Goal: Task Accomplishment & Management: Complete application form

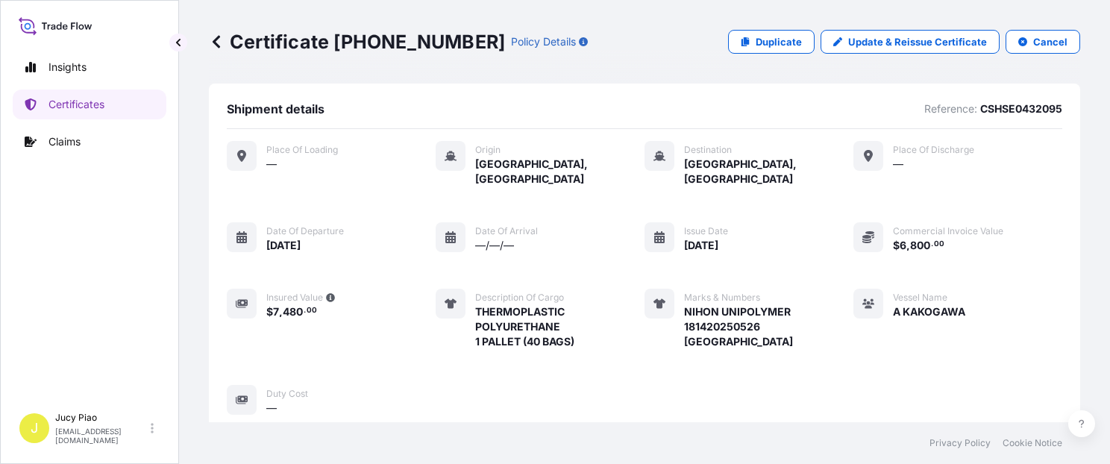
scroll to position [443, 0]
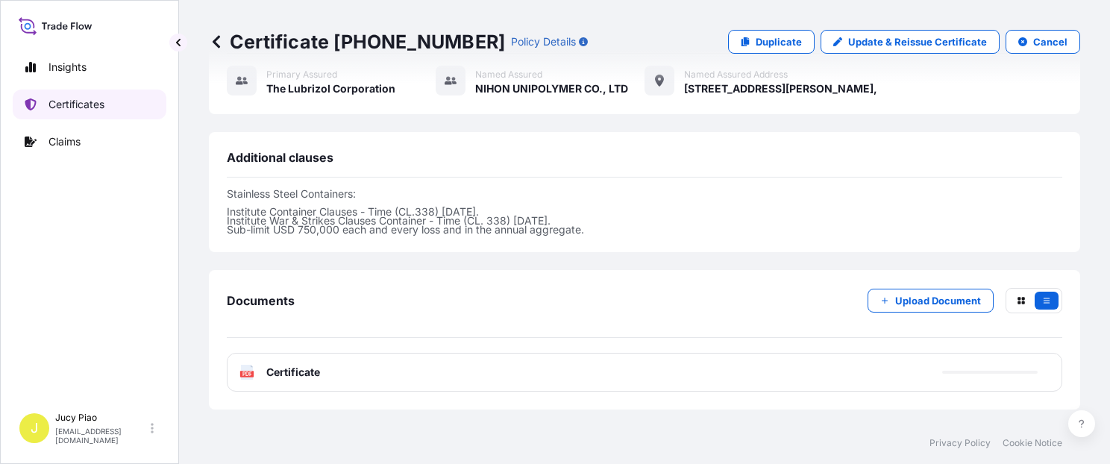
click at [98, 107] on p "Certificates" at bounding box center [76, 104] width 56 height 15
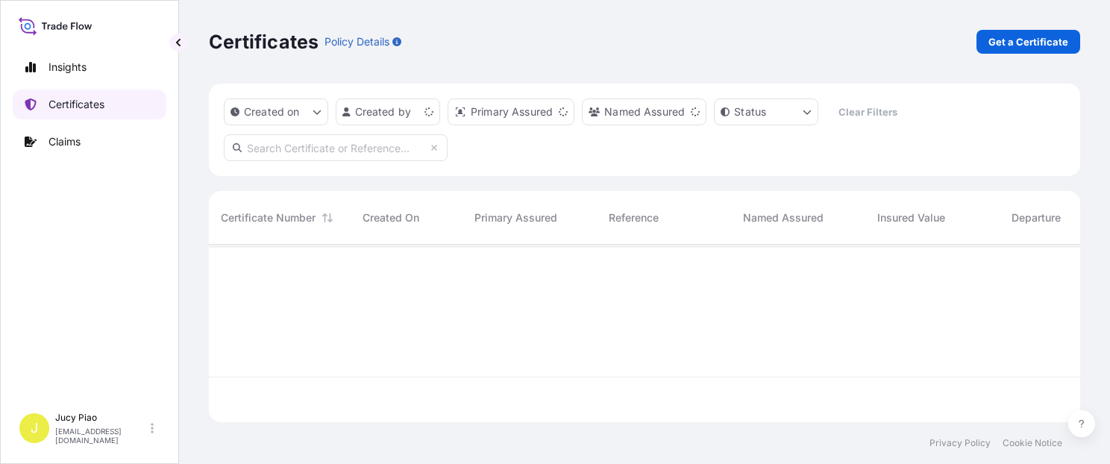
scroll to position [175, 859]
click at [1037, 42] on p "Get a Certificate" at bounding box center [1028, 41] width 80 height 15
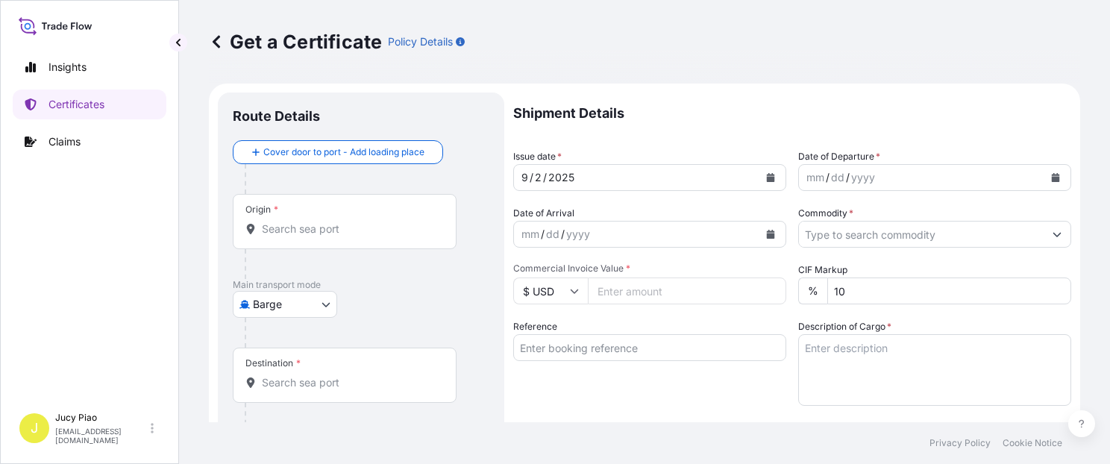
click at [329, 310] on body "Insights Certificates Claims J Jucy Piao [EMAIL_ADDRESS][DOMAIN_NAME] Get a Cer…" at bounding box center [555, 232] width 1110 height 464
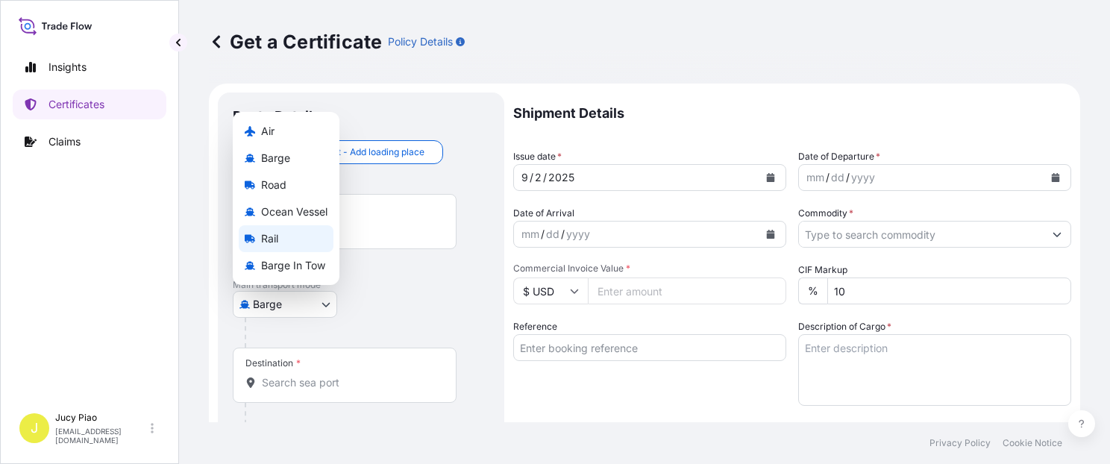
click at [310, 210] on span "Ocean Vessel" at bounding box center [294, 211] width 66 height 15
select select "Ocean Vessel"
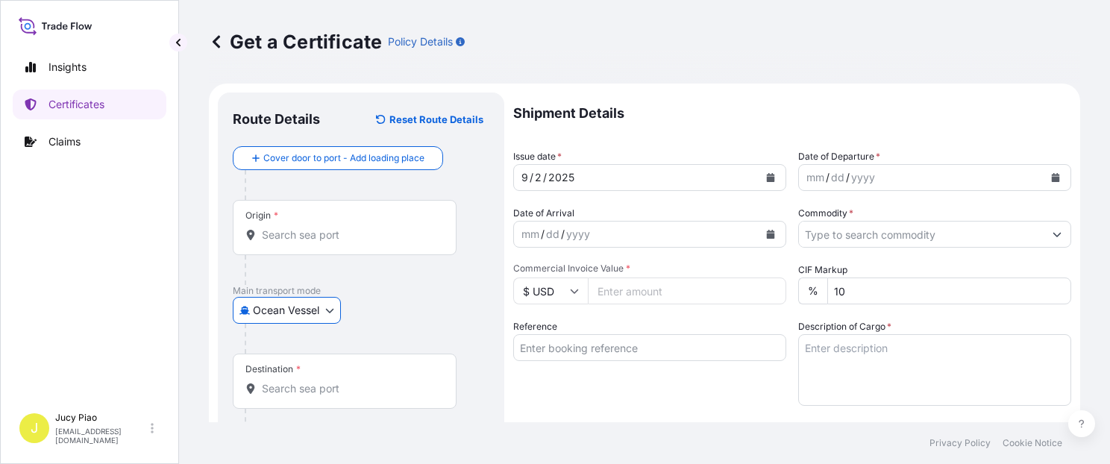
click at [582, 351] on input "Reference" at bounding box center [649, 347] width 273 height 27
paste input "KMTCSHAO431528"
type input "KMTCSHAO431528"
click at [576, 395] on div "Reference KMTCSHAO431528" at bounding box center [649, 362] width 273 height 87
click at [409, 325] on div at bounding box center [367, 339] width 245 height 30
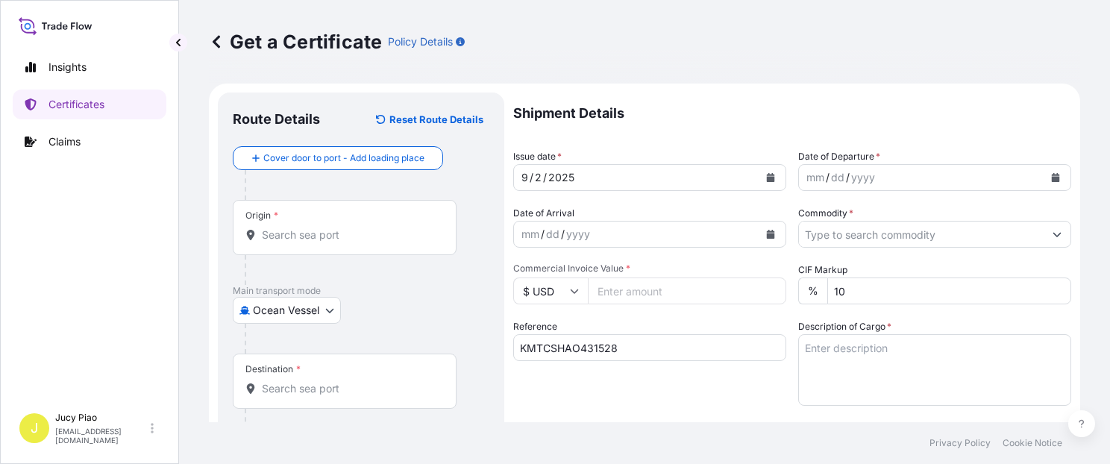
click at [385, 243] on div "Origin *" at bounding box center [345, 227] width 224 height 55
click at [385, 242] on input "Origin *" at bounding box center [350, 235] width 176 height 15
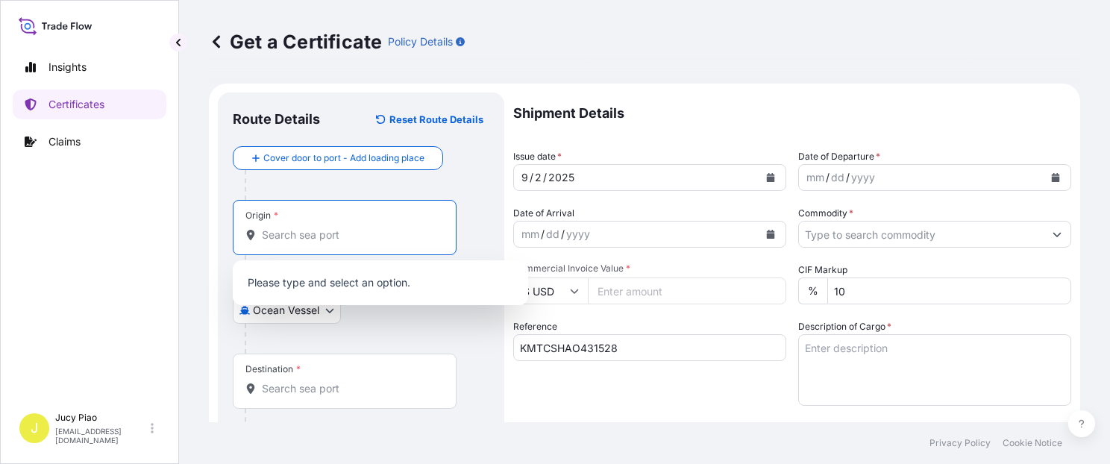
paste input "[GEOGRAPHIC_DATA]"
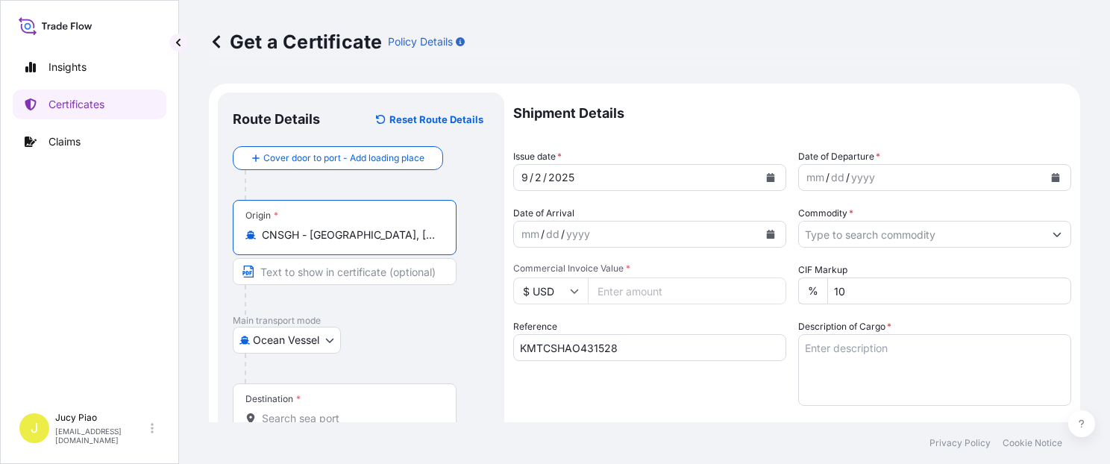
drag, startPoint x: 345, startPoint y: 235, endPoint x: 439, endPoint y: 246, distance: 94.7
click at [440, 245] on div "Origin * CNSGH - [GEOGRAPHIC_DATA], [GEOGRAPHIC_DATA]" at bounding box center [345, 227] width 224 height 55
type input "CNSGH - [GEOGRAPHIC_DATA], [GEOGRAPHIC_DATA]"
click at [366, 273] on input "Text to appear on certificate" at bounding box center [345, 271] width 224 height 27
paste input "[GEOGRAPHIC_DATA], [GEOGRAPHIC_DATA]"
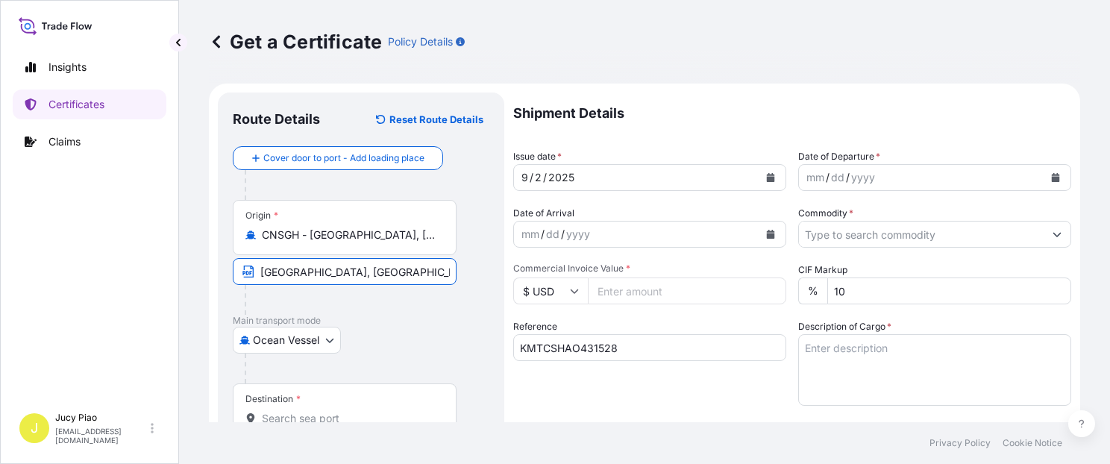
scroll to position [126, 0]
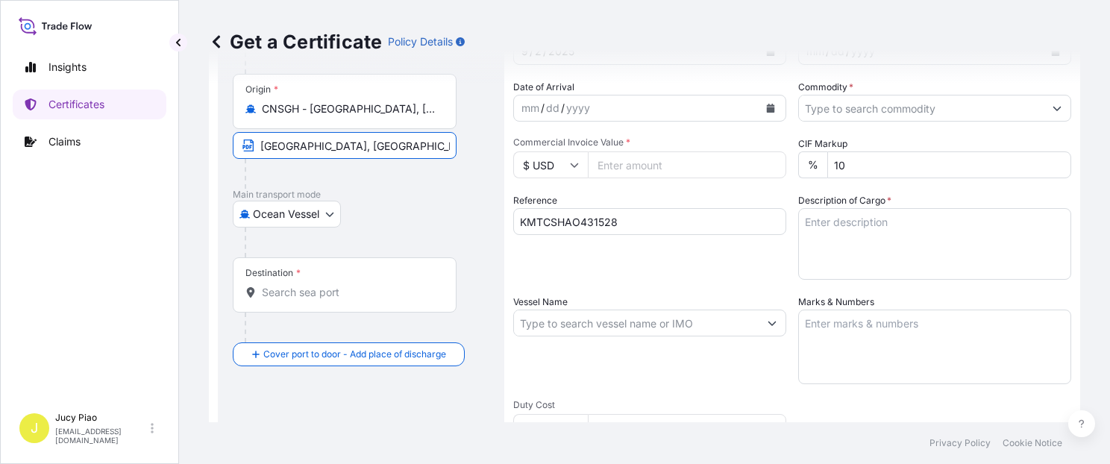
type input "[GEOGRAPHIC_DATA], [GEOGRAPHIC_DATA]"
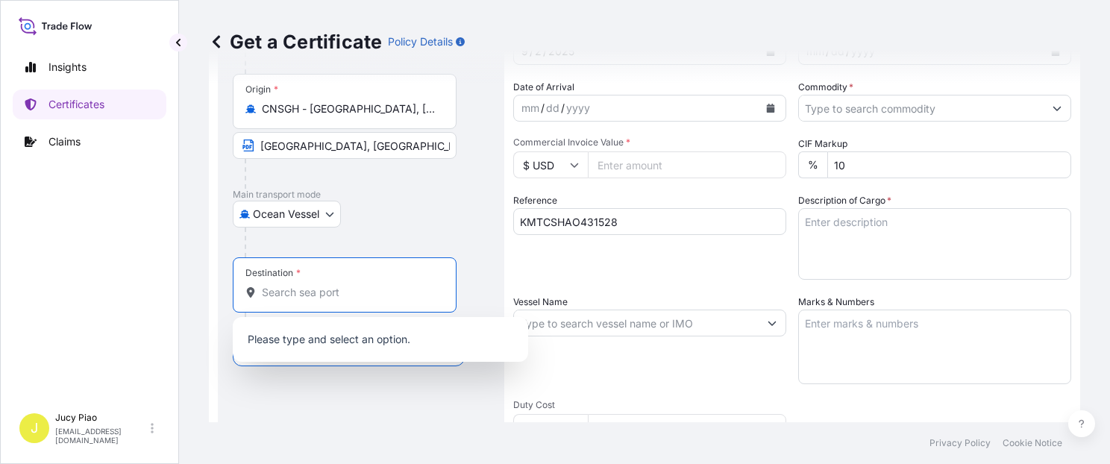
click at [330, 294] on input "Destination *" at bounding box center [350, 292] width 176 height 15
paste input "[GEOGRAPHIC_DATA]"
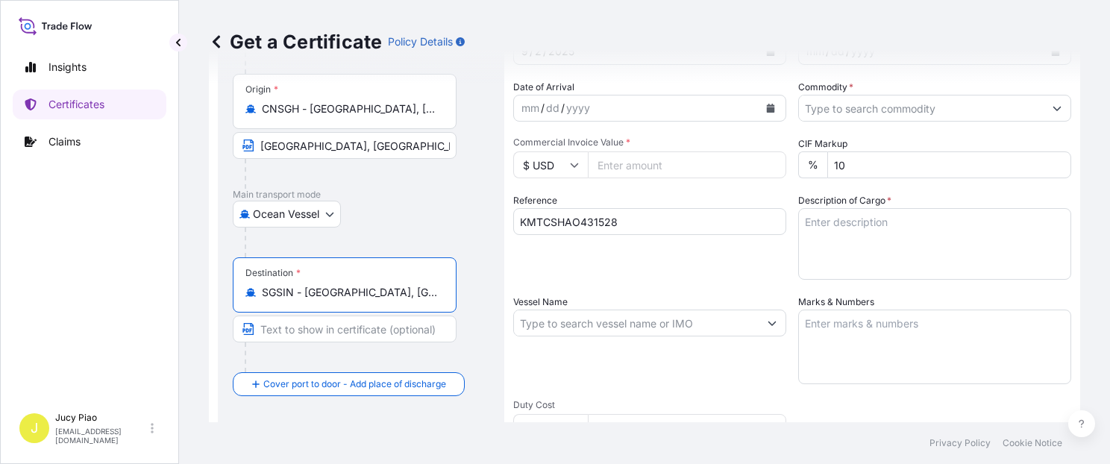
drag, startPoint x: 307, startPoint y: 292, endPoint x: 413, endPoint y: 291, distance: 106.7
click at [413, 291] on input "SGSIN - [GEOGRAPHIC_DATA], [GEOGRAPHIC_DATA]" at bounding box center [350, 292] width 176 height 15
type input "SGSIN - [GEOGRAPHIC_DATA], [GEOGRAPHIC_DATA]"
click at [363, 324] on input "Text to appear on certificate" at bounding box center [345, 329] width 224 height 27
paste input "[GEOGRAPHIC_DATA], [GEOGRAPHIC_DATA]"
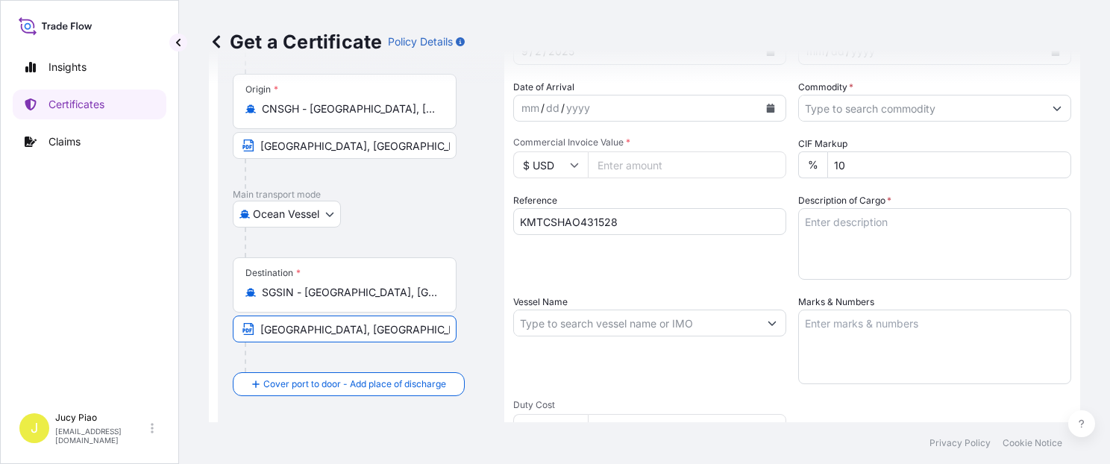
type input "[GEOGRAPHIC_DATA], [GEOGRAPHIC_DATA]"
click at [636, 278] on div "Reference KMTCSHAO431528" at bounding box center [649, 236] width 273 height 87
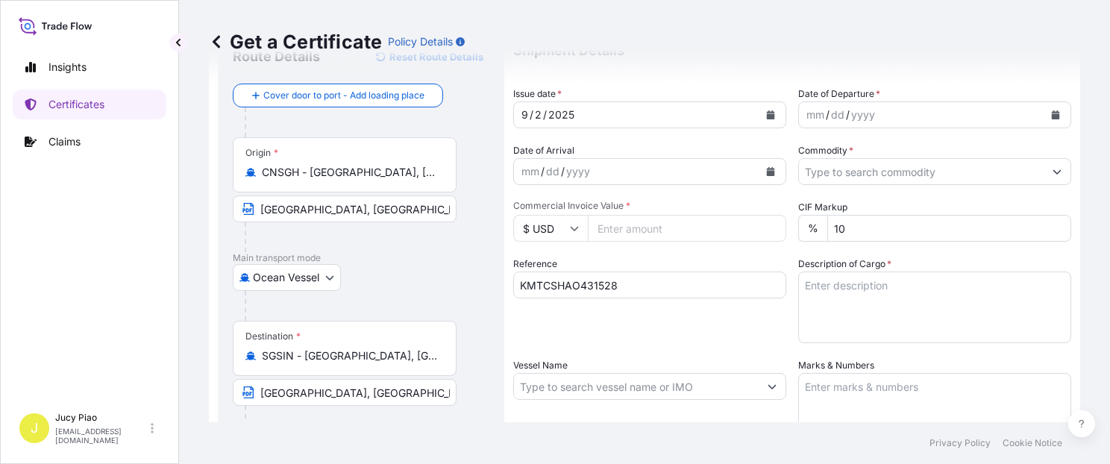
click at [525, 118] on div "9" at bounding box center [525, 115] width 10 height 18
click at [523, 112] on div "9" at bounding box center [525, 115] width 10 height 18
click at [810, 113] on div "mm" at bounding box center [815, 115] width 21 height 18
click at [847, 166] on input "Commodity *" at bounding box center [921, 171] width 245 height 27
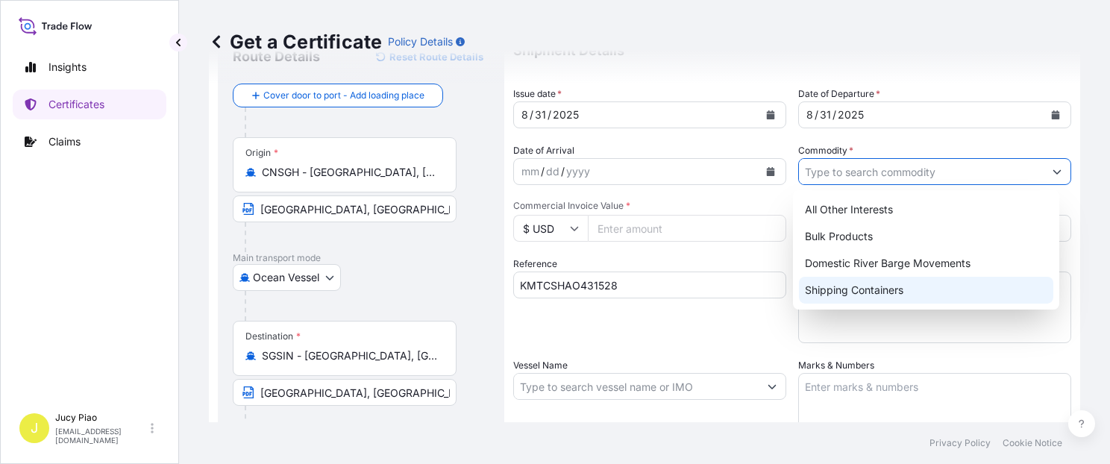
click at [849, 286] on div "Shipping Containers" at bounding box center [926, 290] width 254 height 27
type input "Shipping Containers"
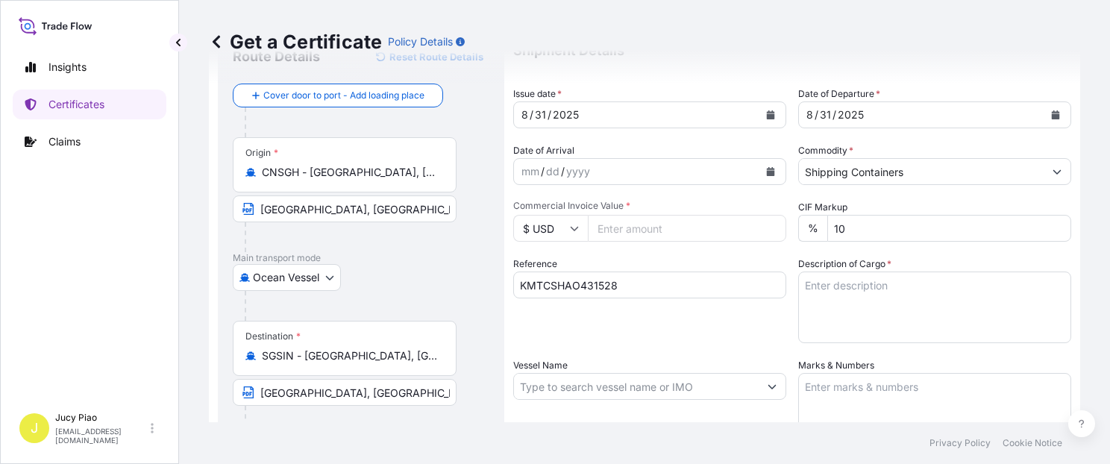
click at [650, 230] on input "Commercial Invoice Value *" at bounding box center [687, 228] width 198 height 27
click at [653, 228] on input "Commercial Invoice Value *" at bounding box center [687, 228] width 198 height 27
type input "91657.5"
click at [662, 254] on div "Shipment Details Issue date * [DATE] Date of Departure * [DATE] Date of Arrival…" at bounding box center [792, 385] width 558 height 711
click at [904, 295] on textarea "Description of Cargo *" at bounding box center [934, 308] width 273 height 72
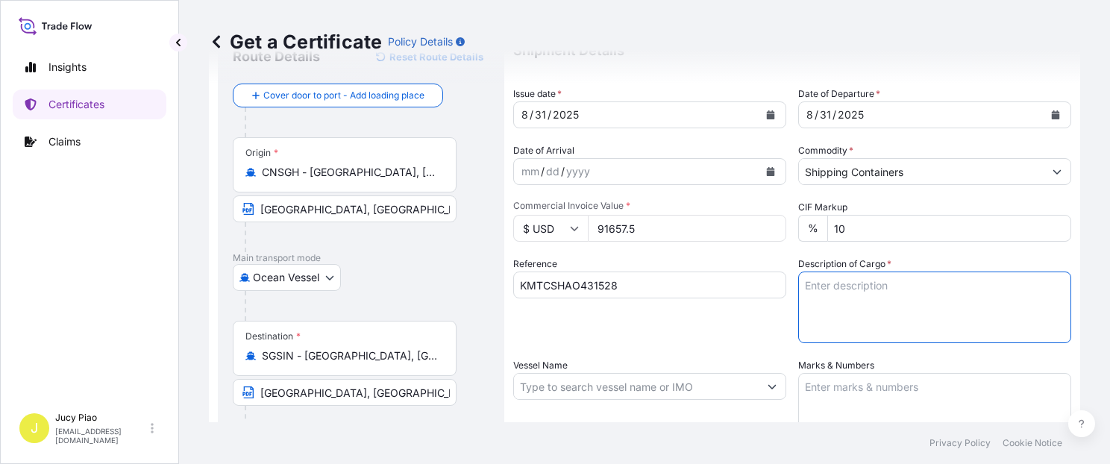
paste textarea "THERMOPLASTIC POLYURETHANE ESTANE(R) 58213 NAT 027, PE BAG HS CODE: 390950 19 P…"
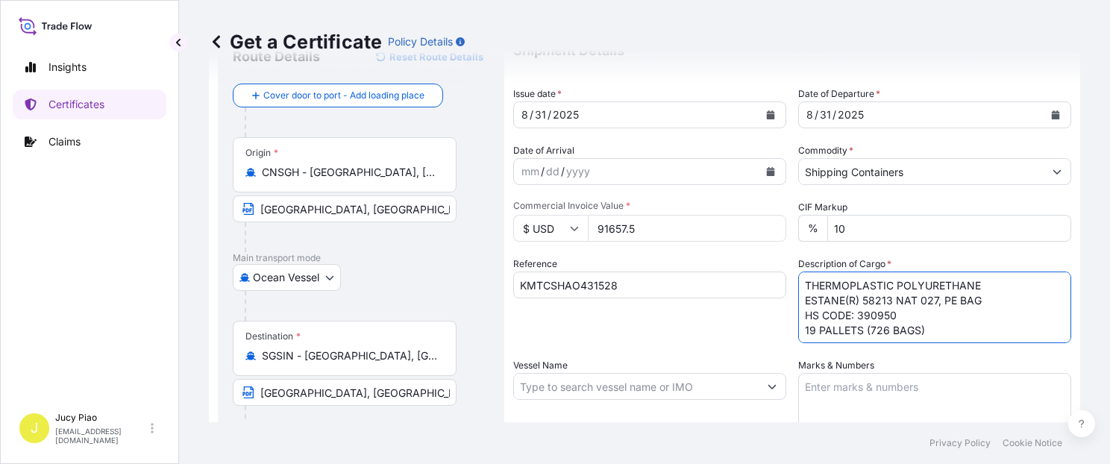
scroll to position [126, 0]
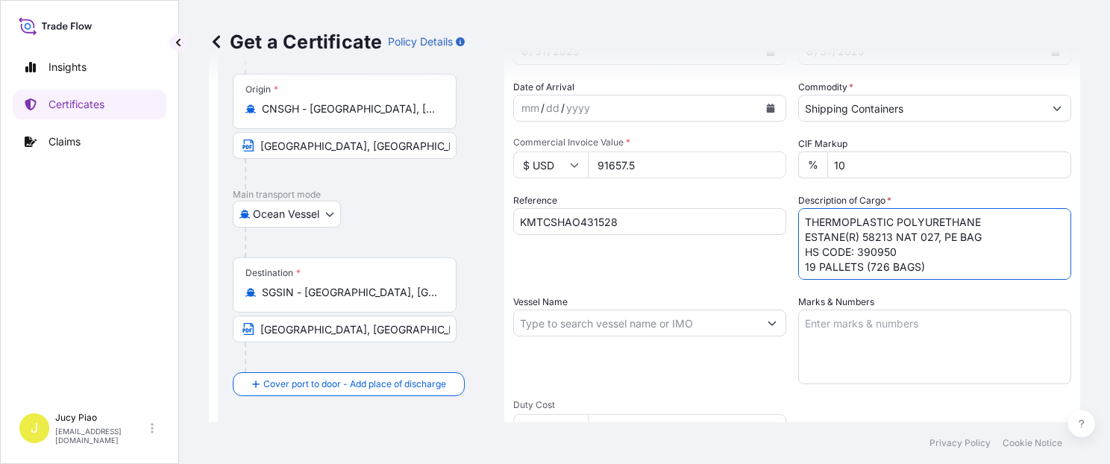
type textarea "THERMOPLASTIC POLYURETHANE ESTANE(R) 58213 NAT 027, PE BAG HS CODE: 390950 19 P…"
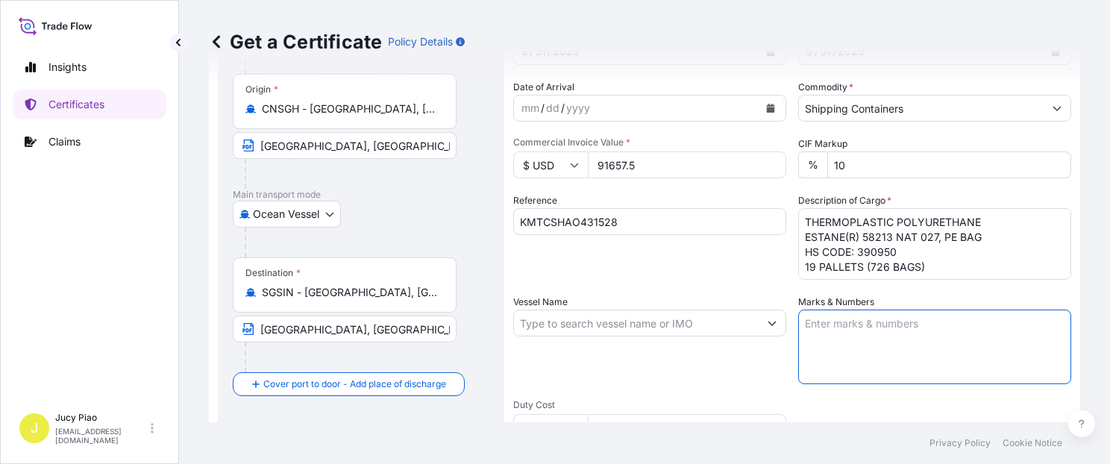
click at [895, 331] on textarea "Marks & Numbers" at bounding box center [934, 347] width 273 height 75
paste textarea "TEKNOR APEX PO NO. 3154047 [GEOGRAPHIC_DATA]"
type textarea "TEKNOR APEX PO NO. 3154047 [GEOGRAPHIC_DATA]"
click at [606, 323] on input "Vessel Name" at bounding box center [636, 323] width 245 height 27
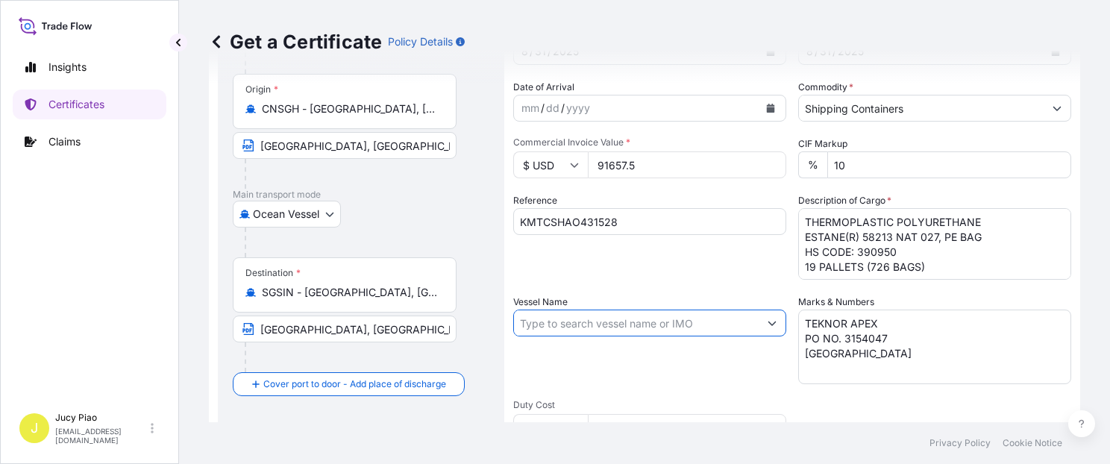
paste input "[PERSON_NAME] [PERSON_NAME]"
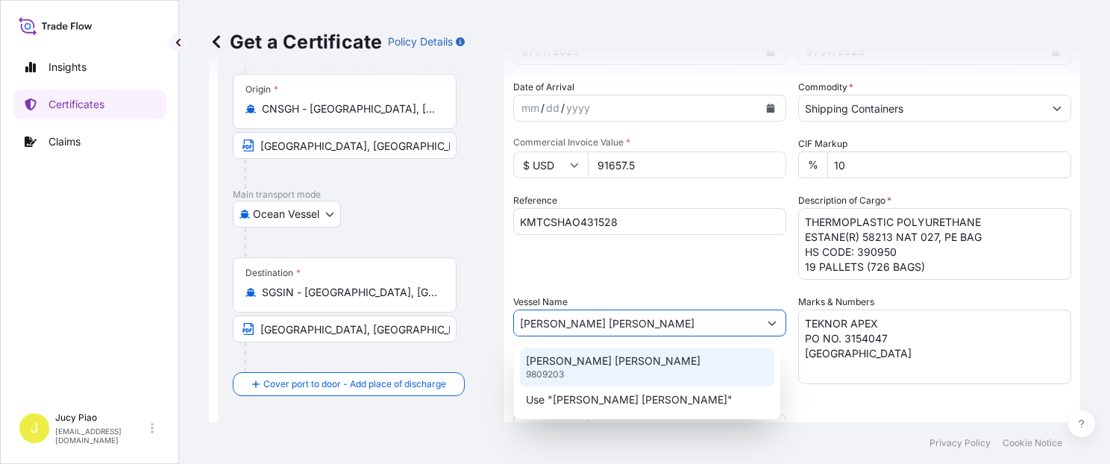
click at [621, 365] on p "[PERSON_NAME] [PERSON_NAME]" at bounding box center [613, 361] width 175 height 15
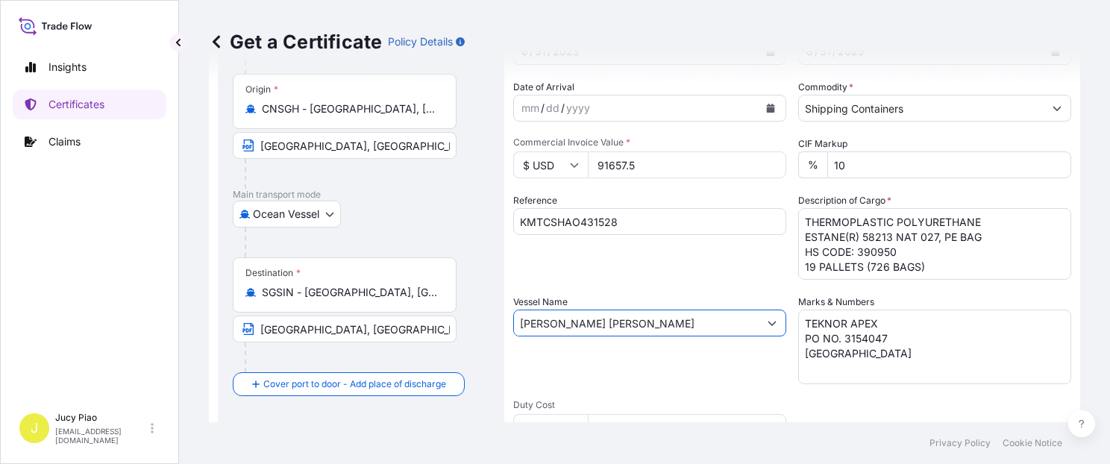
type input "[PERSON_NAME] [PERSON_NAME]"
click at [631, 357] on div "Vessel Name [PERSON_NAME] [PERSON_NAME]" at bounding box center [649, 340] width 273 height 90
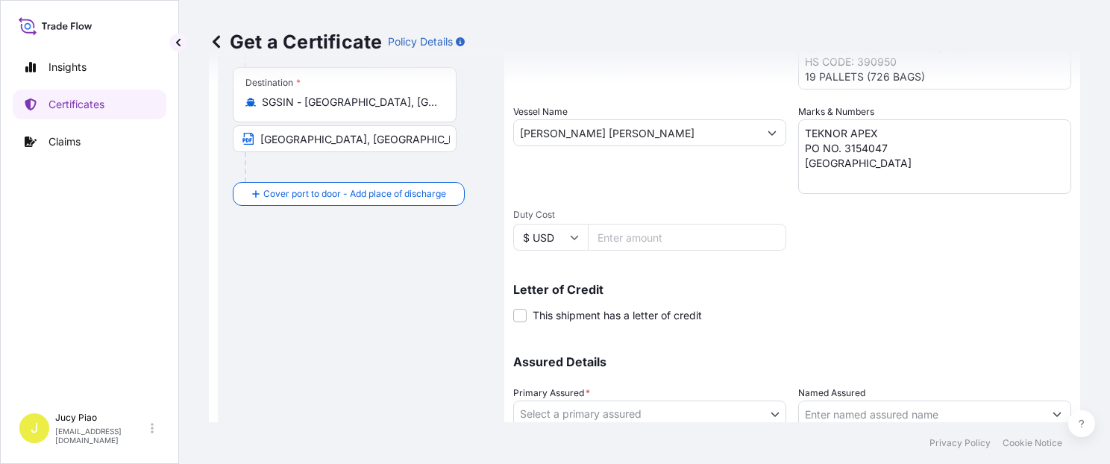
scroll to position [380, 0]
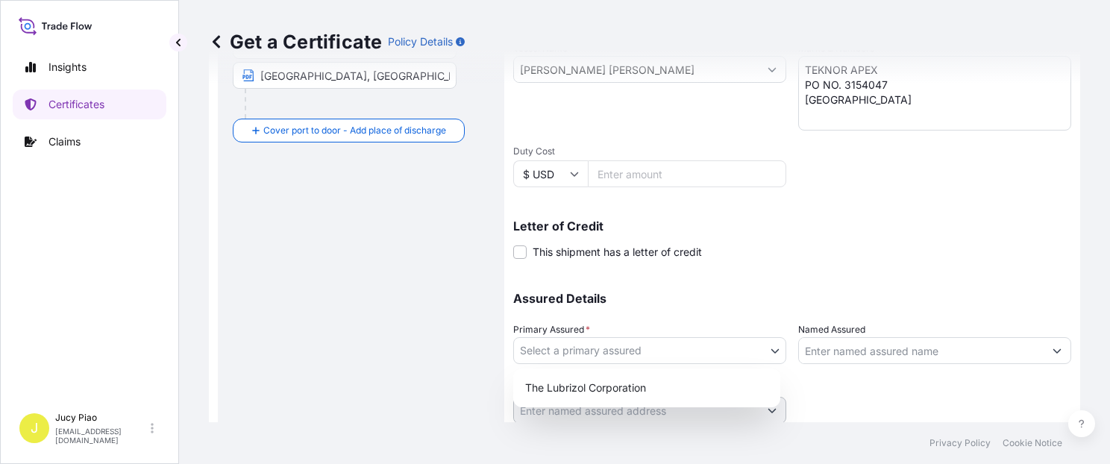
click at [636, 345] on body "0 options available. 2 options available. Insights Certificates Claims J Jucy P…" at bounding box center [555, 232] width 1110 height 464
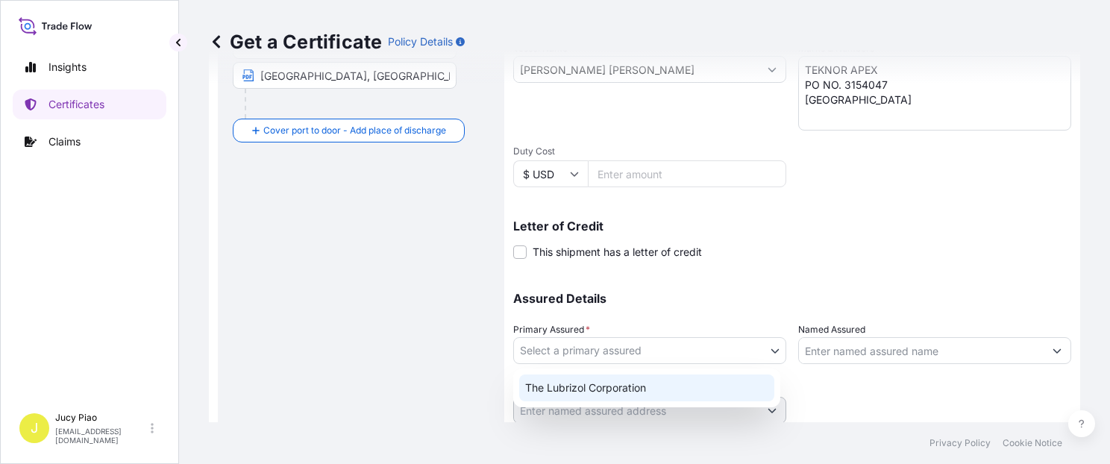
click at [603, 379] on div "The Lubrizol Corporation" at bounding box center [646, 387] width 255 height 27
select select "31566"
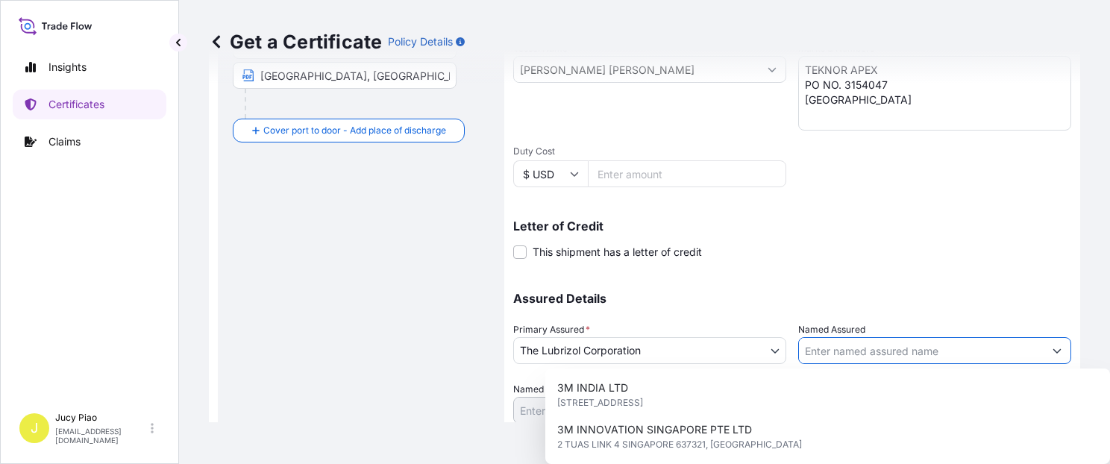
click at [822, 348] on input "Named Assured" at bounding box center [921, 350] width 245 height 27
paste input "TEKNOR APEX ASIA PACIFIC"
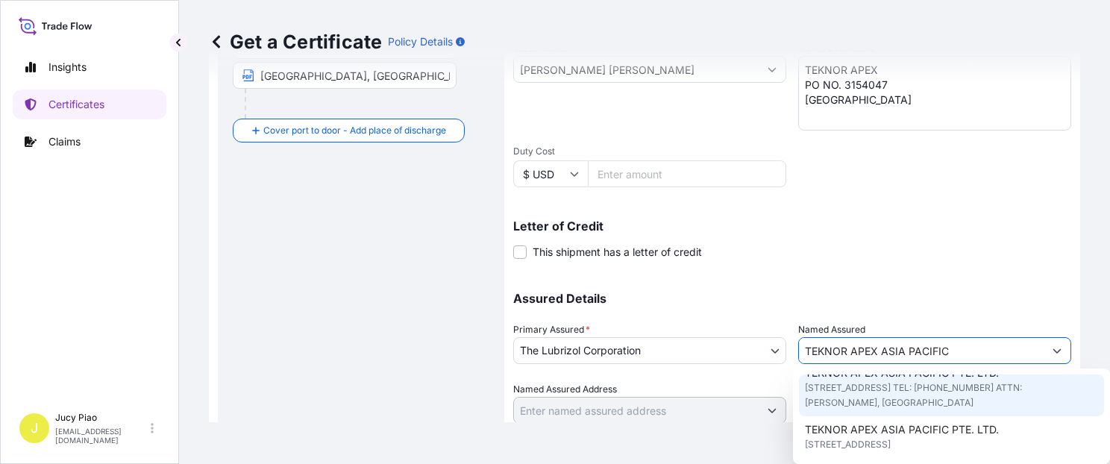
scroll to position [30, 0]
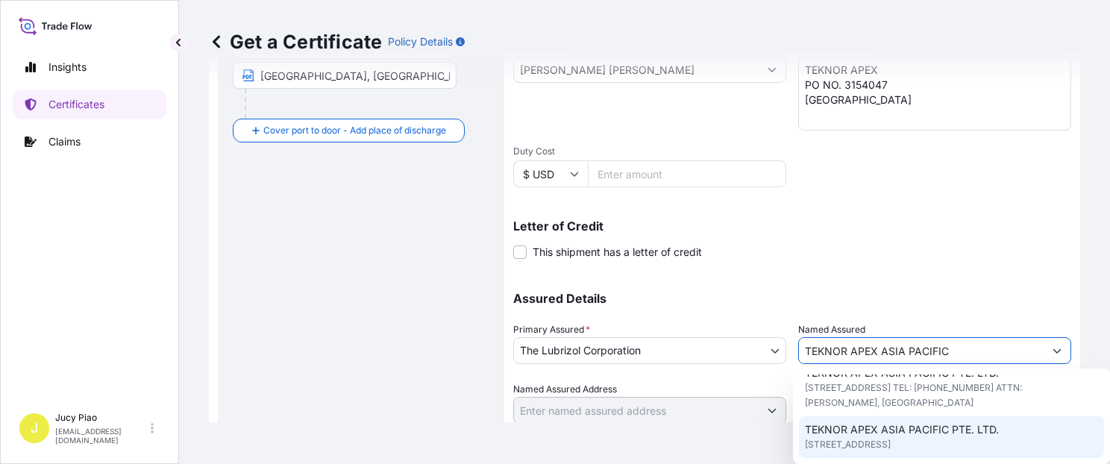
click at [881, 441] on span "[STREET_ADDRESS]" at bounding box center [848, 444] width 86 height 15
type input "TEKNOR APEX ASIA PACIFIC PTE. LTD."
type input "[STREET_ADDRESS]"
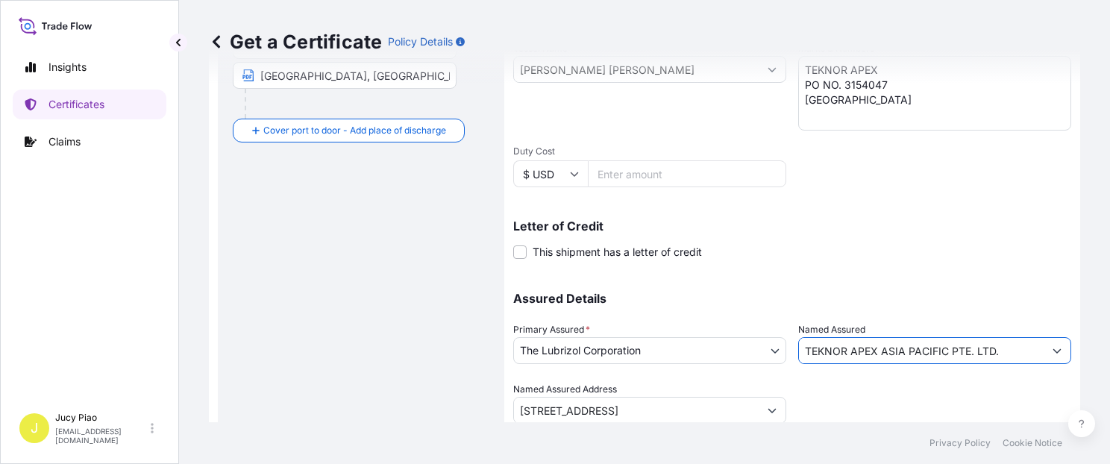
type input "TEKNOR APEX ASIA PACIFIC PTE. LTD."
click at [816, 395] on div at bounding box center [934, 403] width 273 height 42
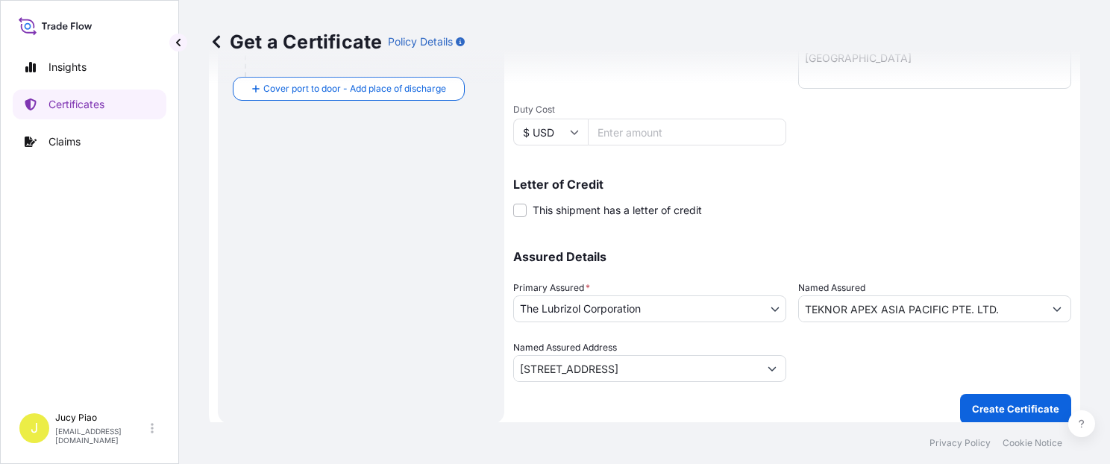
click at [971, 398] on button "Create Certificate" at bounding box center [1015, 409] width 111 height 30
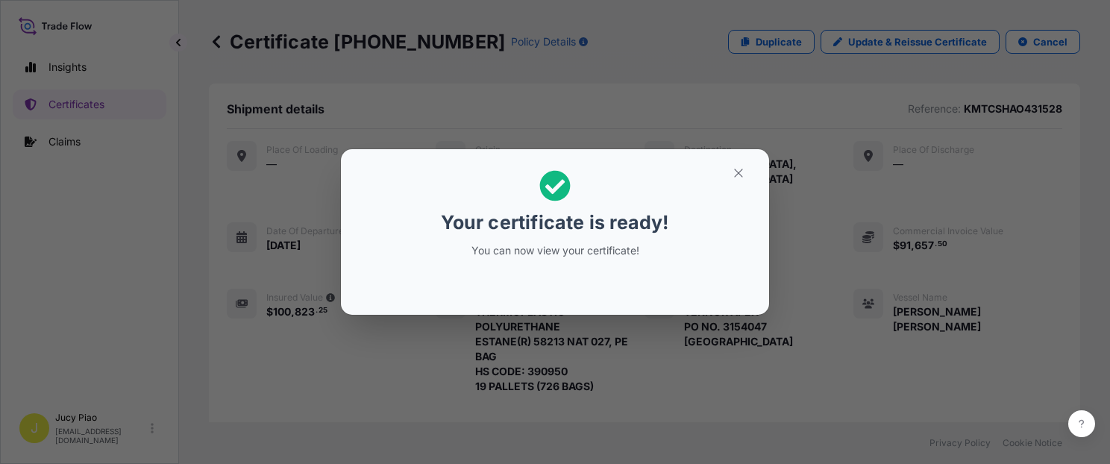
click at [739, 179] on icon "button" at bounding box center [738, 172] width 13 height 13
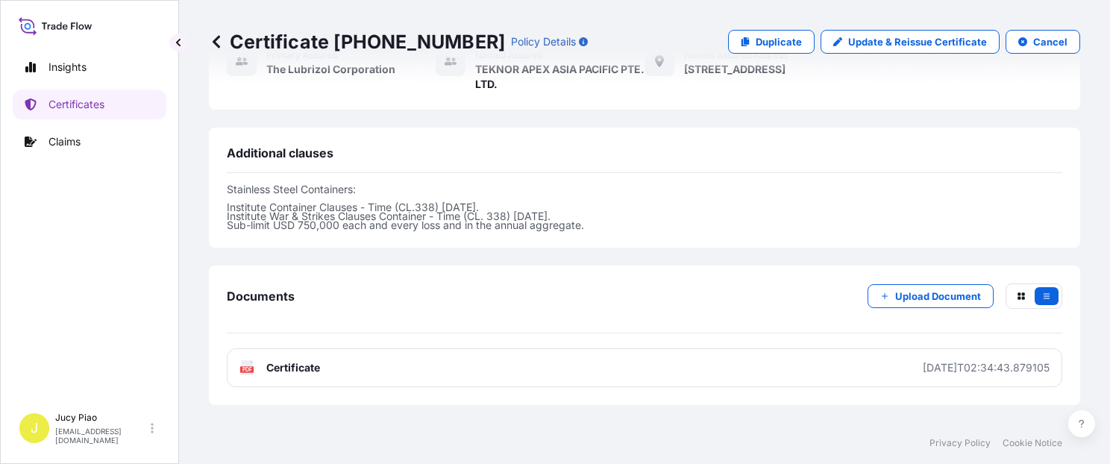
scroll to position [562, 0]
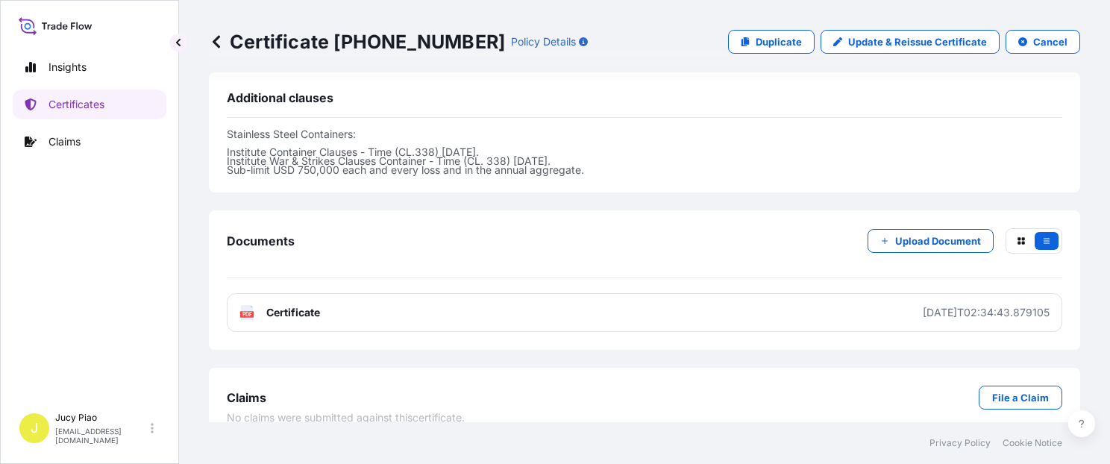
click at [800, 342] on div "Certificate [PHONE_NUMBER] Policy Details Duplicate Update & Reissue Certificat…" at bounding box center [644, 211] width 931 height 422
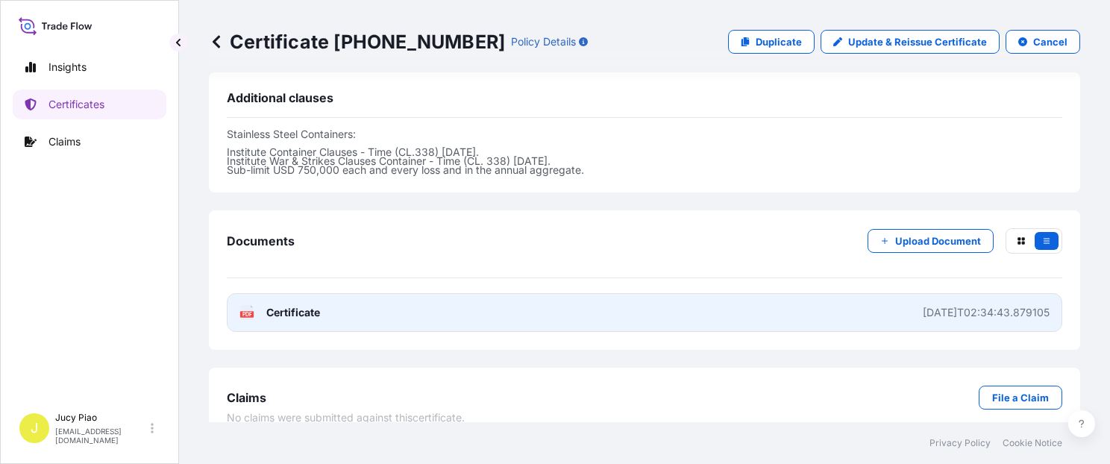
click at [805, 297] on link "PDF Certificate [DATE]T02:34:43.879105" at bounding box center [644, 312] width 835 height 39
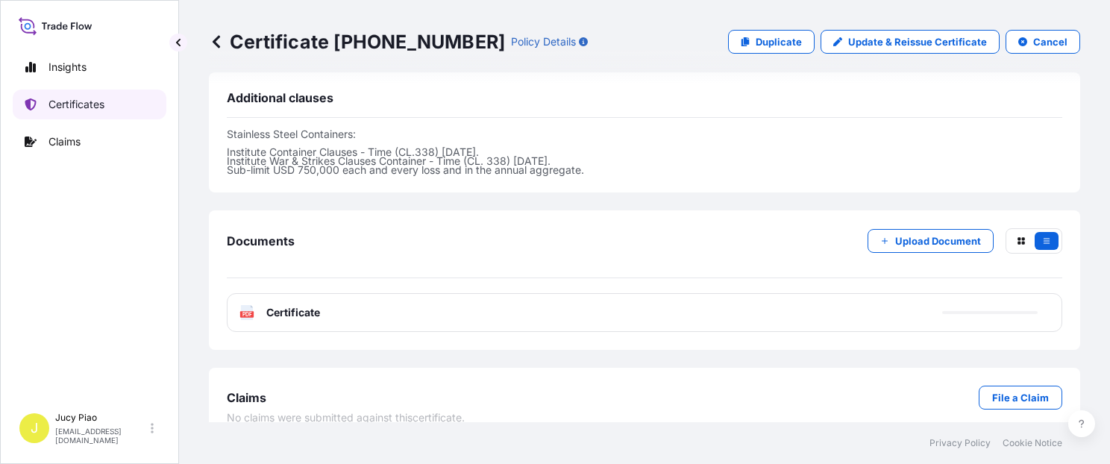
click at [79, 116] on link "Certificates" at bounding box center [90, 105] width 154 height 30
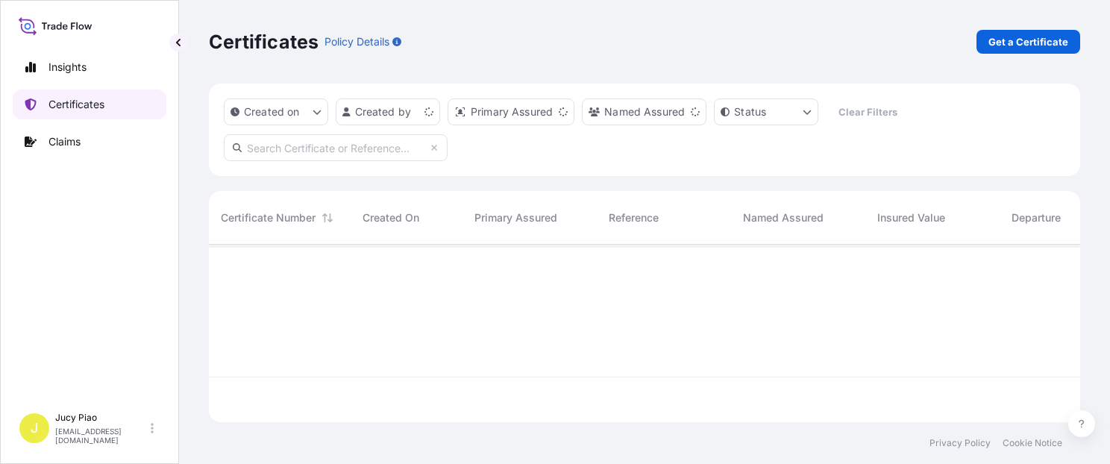
scroll to position [175, 859]
click at [78, 110] on p "Certificates" at bounding box center [76, 104] width 56 height 15
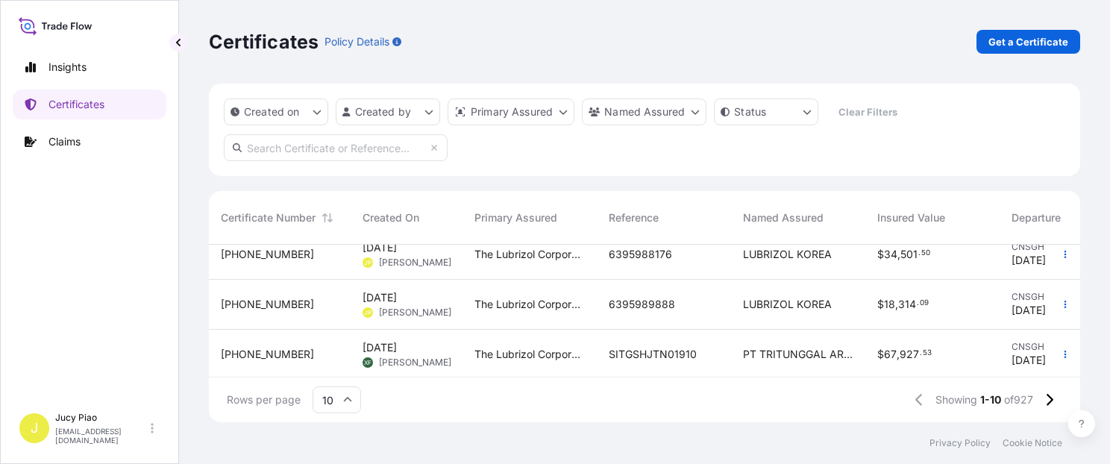
scroll to position [378, 0]
click at [1043, 404] on button at bounding box center [1049, 400] width 26 height 24
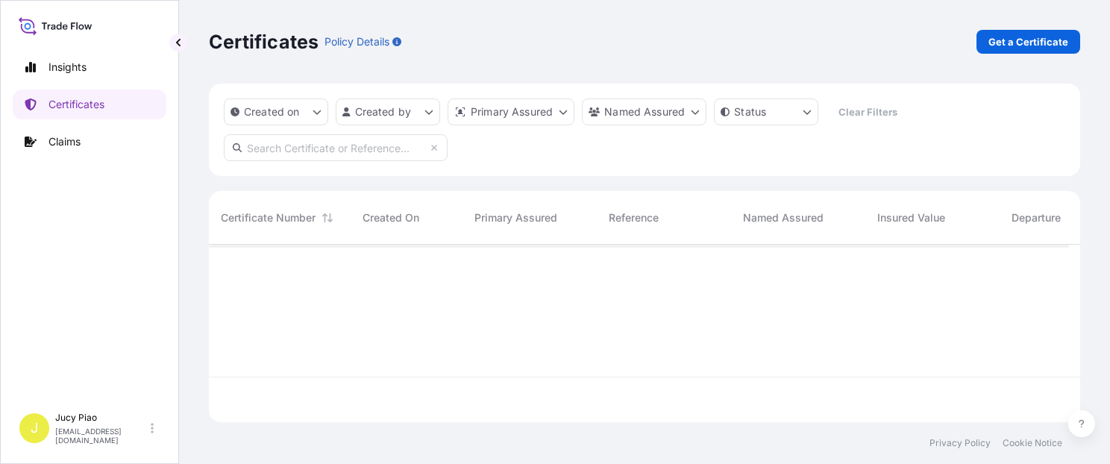
scroll to position [0, 0]
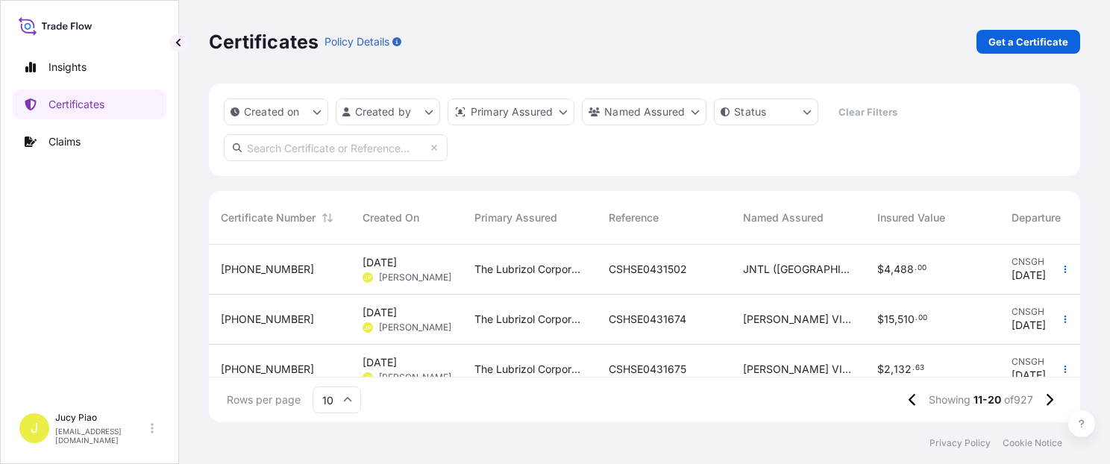
click at [792, 267] on span "JNTL ([GEOGRAPHIC_DATA]) SDN. BHD. (A/C [PERSON_NAME] & [PERSON_NAME] PTE LTD)" at bounding box center [798, 269] width 110 height 15
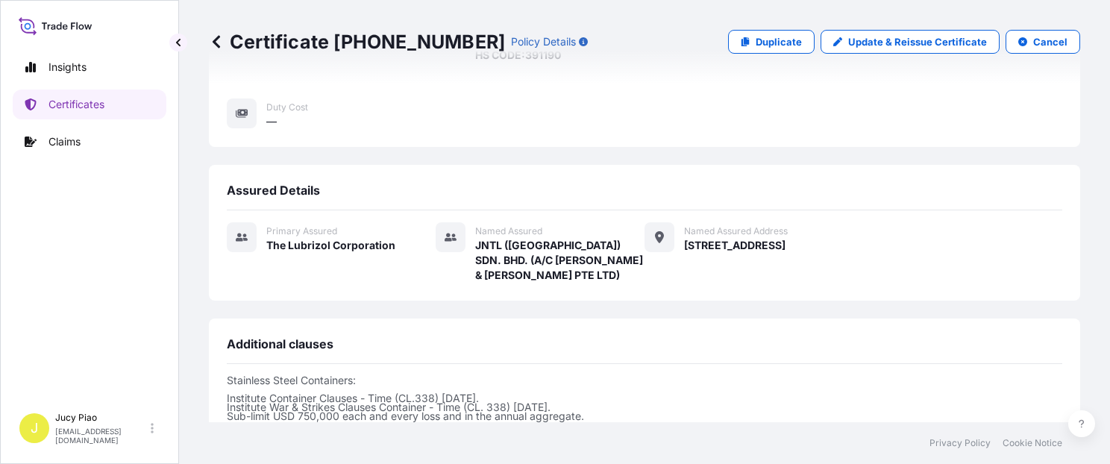
scroll to position [562, 0]
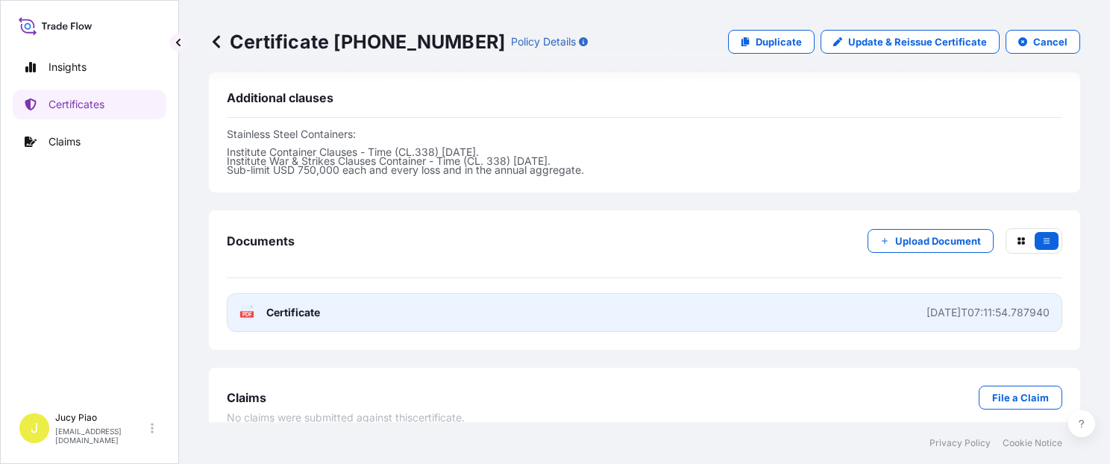
click at [853, 293] on link "PDF Certificate [DATE]T07:11:54.787940" at bounding box center [644, 312] width 835 height 39
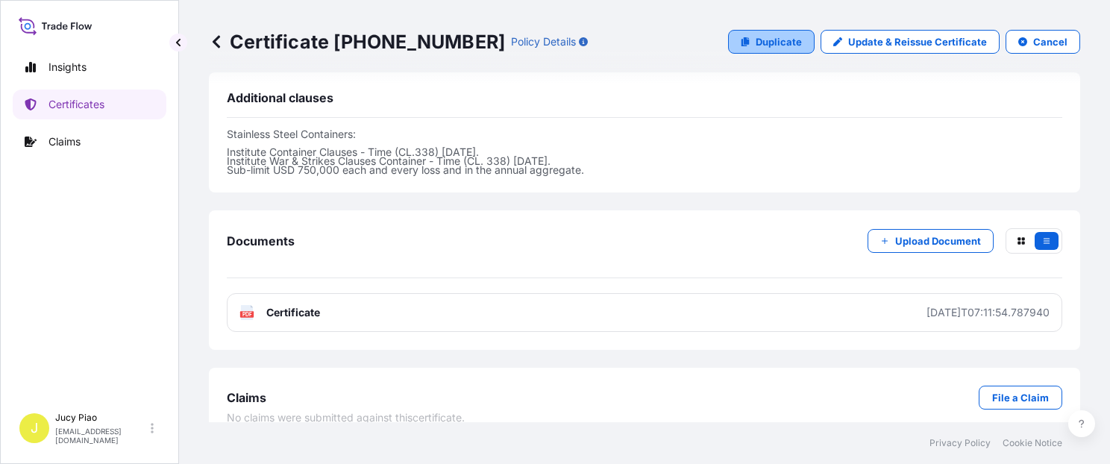
click at [768, 49] on link "Duplicate" at bounding box center [771, 42] width 87 height 24
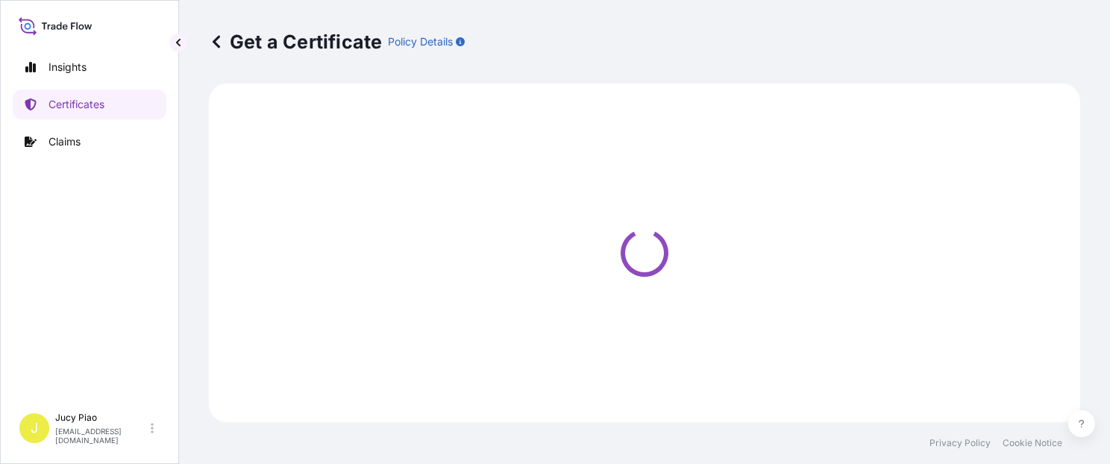
select select "Ocean Vessel"
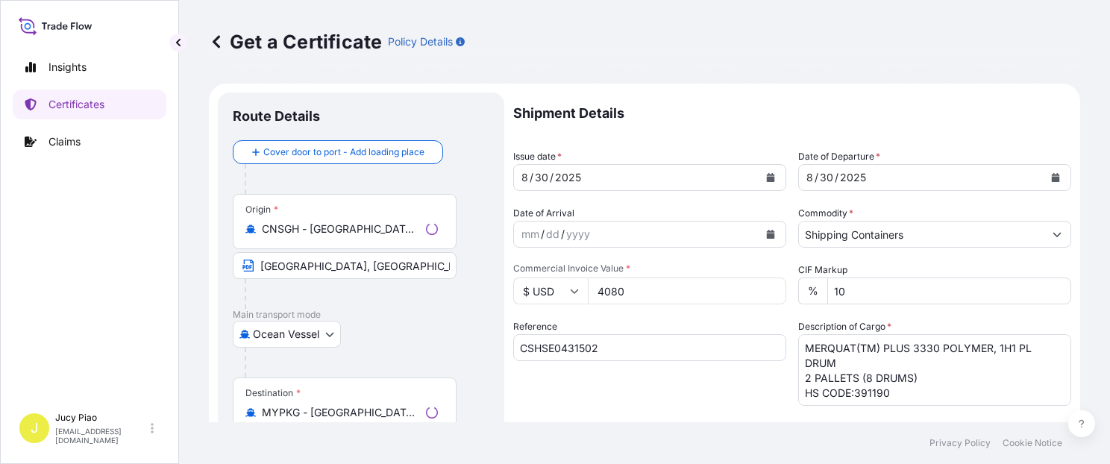
select select "31566"
click at [637, 348] on input "CSHSE0431502" at bounding box center [649, 347] width 273 height 27
drag, startPoint x: 642, startPoint y: 360, endPoint x: 400, endPoint y: 331, distance: 243.3
click at [401, 333] on form "Route Details Cover door to port - Add loading place Place of loading Road / [G…" at bounding box center [644, 469] width 871 height 771
paste input "240"
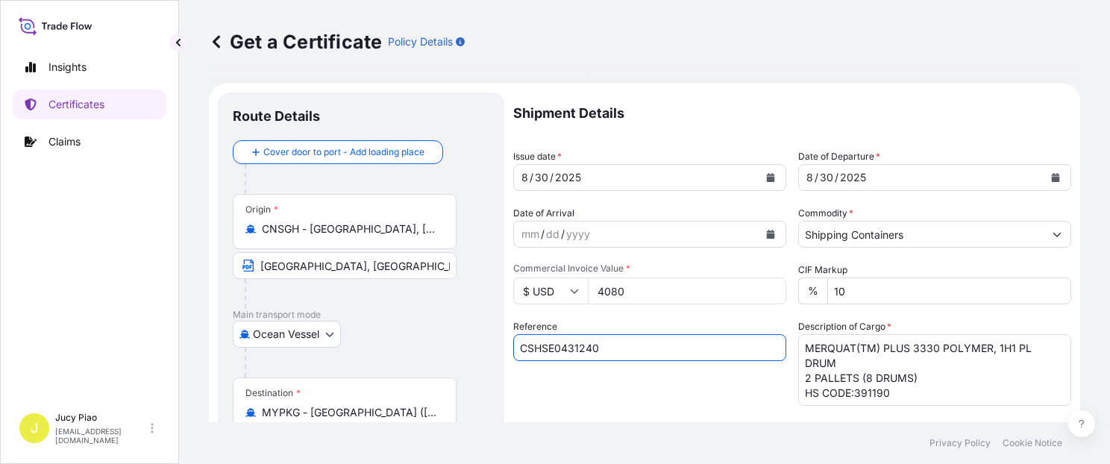
type input "CSHSE0431240"
click at [628, 389] on div "Reference CSHSE0431240" at bounding box center [649, 362] width 273 height 87
click at [638, 289] on input "4080" at bounding box center [687, 290] width 198 height 27
drag, startPoint x: 641, startPoint y: 297, endPoint x: 598, endPoint y: 295, distance: 43.3
click at [598, 295] on input "4080" at bounding box center [687, 290] width 198 height 27
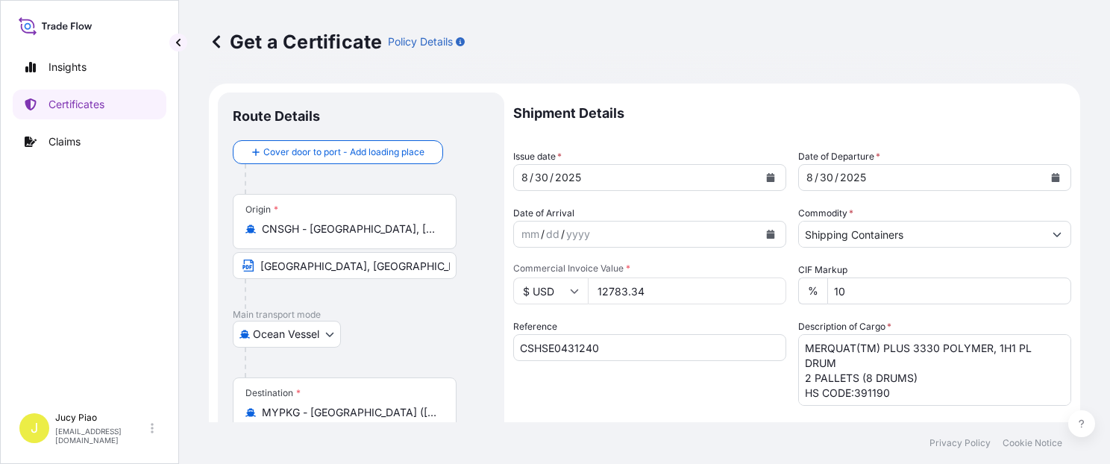
type input "12783.34"
click at [625, 326] on div "Reference CSHSE0431240" at bounding box center [649, 362] width 273 height 87
click at [874, 365] on textarea "MERQUAT(TM) PLUS 3330 POLYMER, 1H1 PL DRUM 2 PALLETS (8 DRUMS) HS CODE:391190" at bounding box center [934, 370] width 273 height 72
drag, startPoint x: 891, startPoint y: 395, endPoint x: 768, endPoint y: 327, distance: 140.9
click at [768, 327] on div "Shipment Details Issue date * [DATE] Date of Departure * [DATE] Date of Arrival…" at bounding box center [792, 447] width 558 height 711
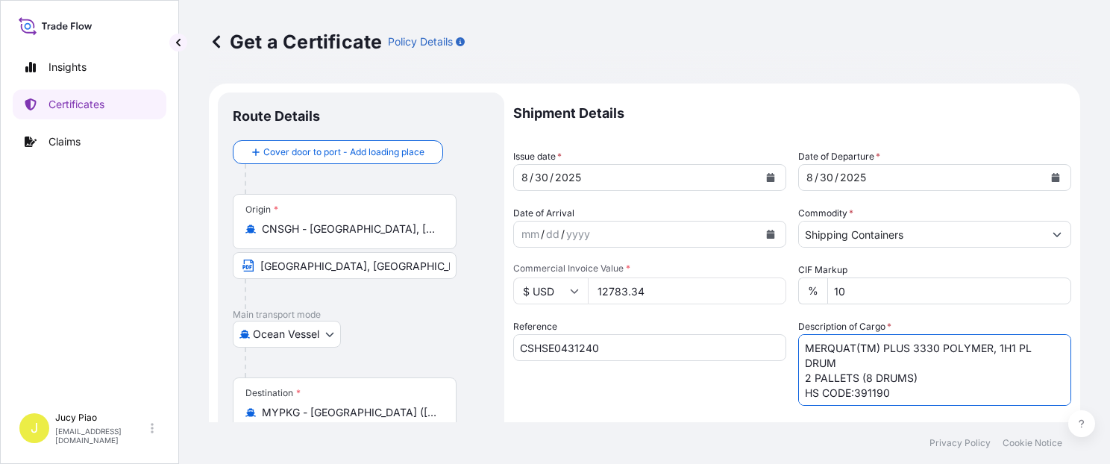
paste textarea "CARBOPOL(R) AQUA SF-1 POLYMER, 55G PL OH D"
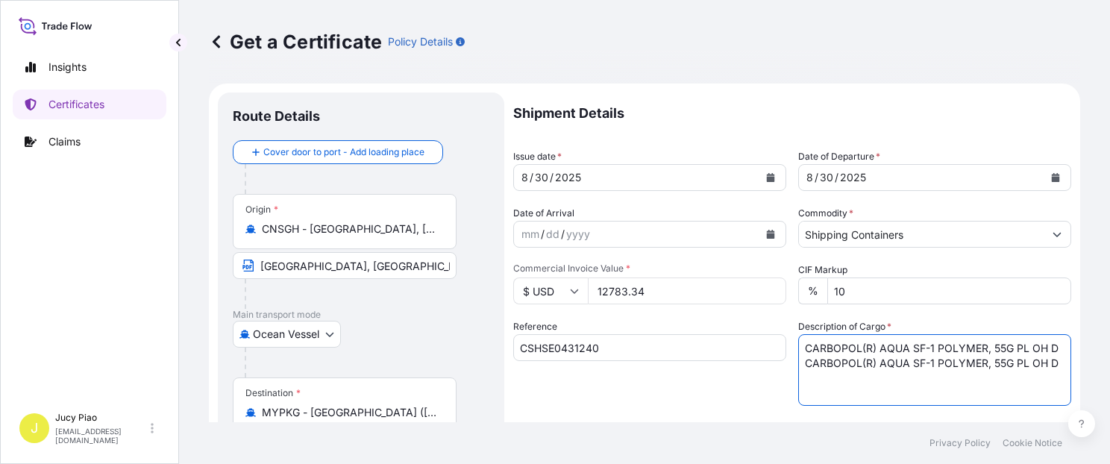
drag, startPoint x: 800, startPoint y: 364, endPoint x: 1107, endPoint y: 374, distance: 307.5
click at [1107, 374] on div "Get a Certificate Policy Details Route Details Cover door to port - Add loading…" at bounding box center [644, 211] width 931 height 422
paste textarea "4 PALLETS (16 DRUMS)"
click at [818, 386] on textarea "MERQUAT(TM) PLUS 3330 POLYMER, 1H1 PL DRUM 2 PALLETS (8 DRUMS) HS CODE:391190" at bounding box center [934, 370] width 273 height 72
click at [799, 386] on textarea "MERQUAT(TM) PLUS 3330 POLYMER, 1H1 PL DRUM 2 PALLETS (8 DRUMS) HS CODE:391190" at bounding box center [934, 370] width 273 height 72
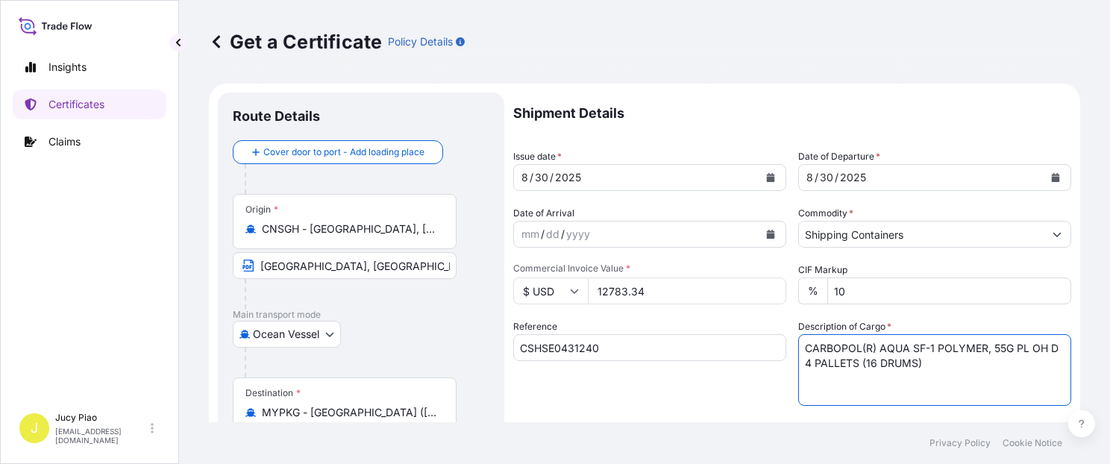
click at [913, 368] on textarea "MERQUAT(TM) PLUS 3330 POLYMER, 1H1 PL DRUM 2 PALLETS (8 DRUMS) HS CODE:391190" at bounding box center [934, 370] width 273 height 72
click at [928, 365] on textarea "MERQUAT(TM) PLUS 3330 POLYMER, 1H1 PL DRUM 2 PALLETS (8 DRUMS) HS CODE:391190" at bounding box center [934, 370] width 273 height 72
paste textarea "HS CODE:390690"
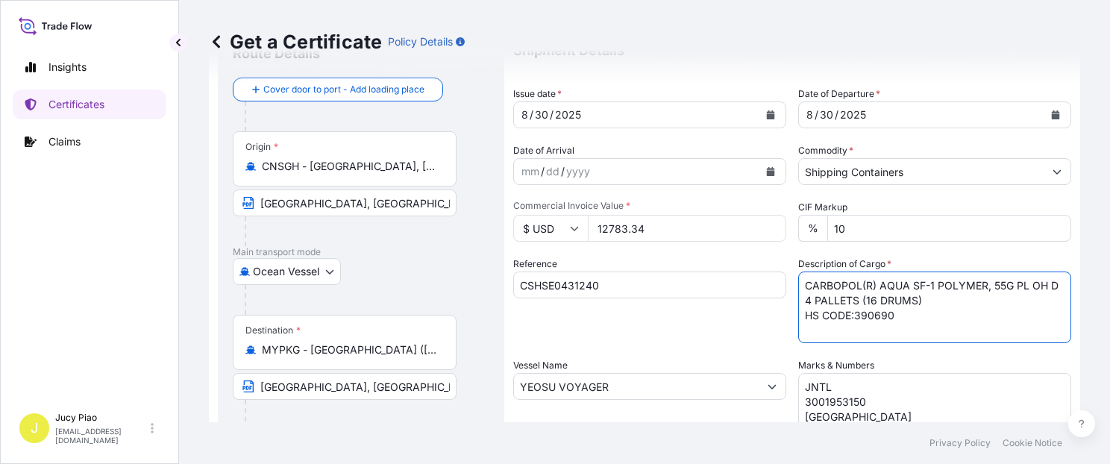
scroll to position [126, 0]
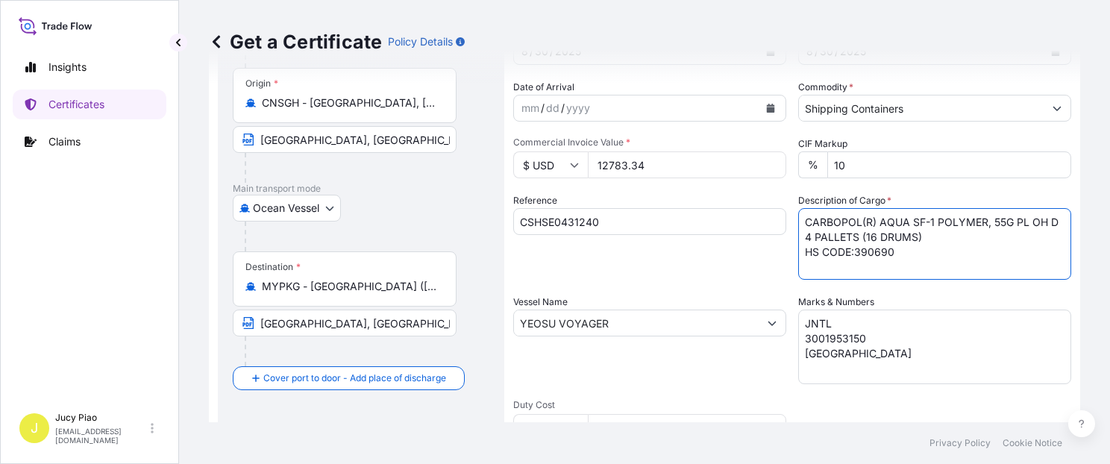
type textarea "CARBOPOL(R) AQUA SF-1 POLYMER, 55G PL OH D 4 PALLETS (16 DRUMS) HS CODE:390690"
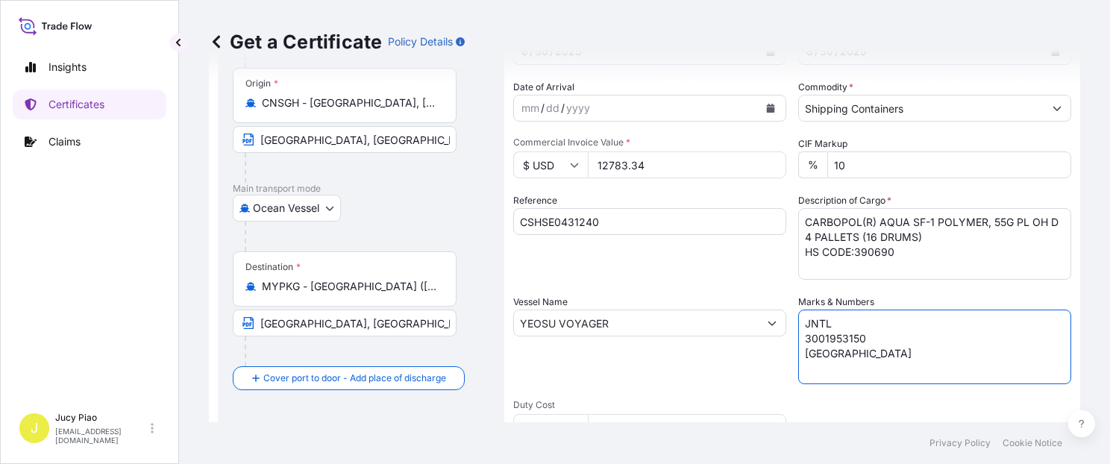
drag, startPoint x: 873, startPoint y: 361, endPoint x: 758, endPoint y: 297, distance: 131.6
click at [758, 297] on div "Shipment Details Issue date * [DATE] Date of Departure * [DATE] Date of Arrival…" at bounding box center [792, 321] width 558 height 711
paste textarea "PO# 4510005036"
paste textarea "PREMIER CENTRE"
paste textarea "SERVICES SDN BHD"
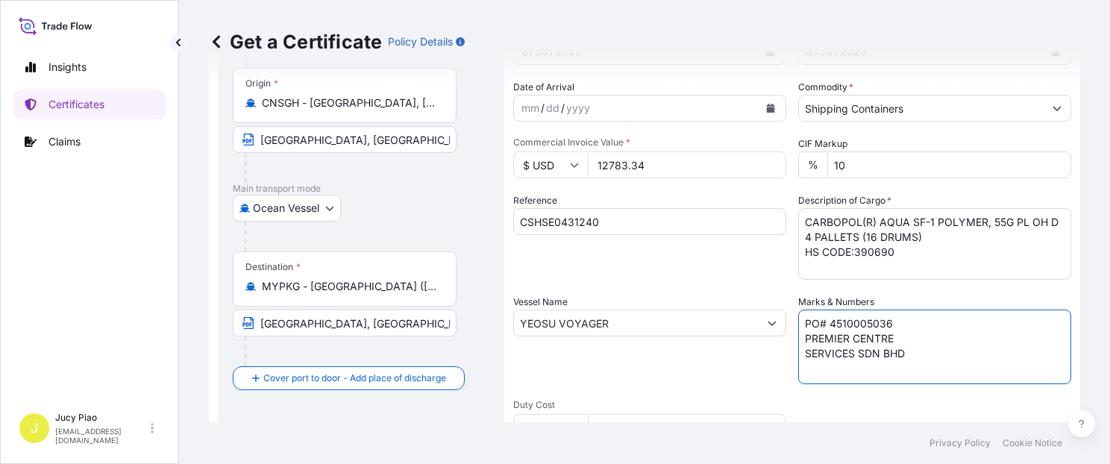
paste textarea "MALAYSIA NO. 1 – UP"
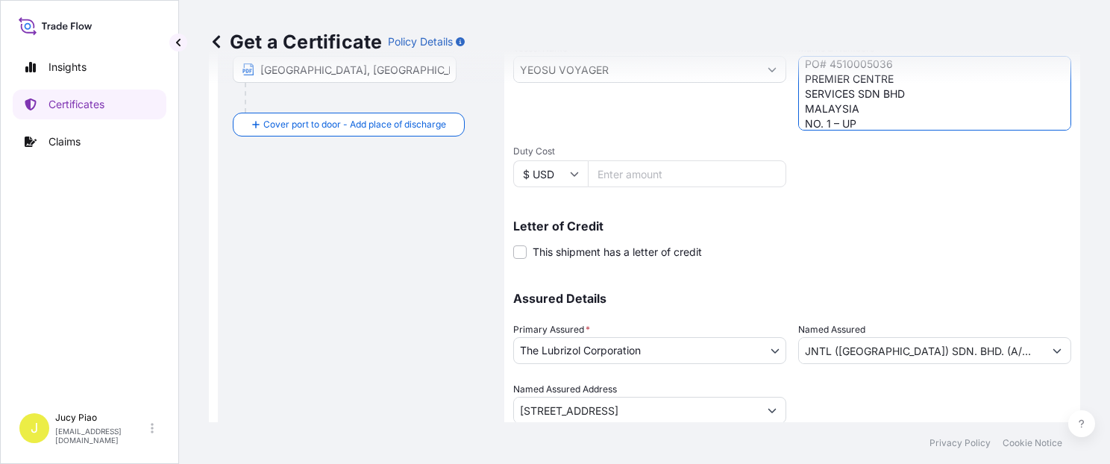
scroll to position [421, 0]
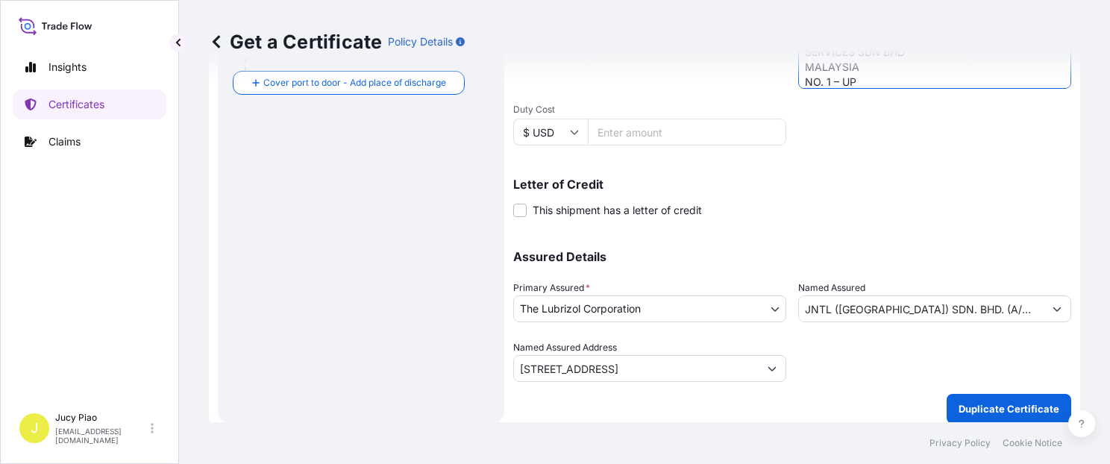
type textarea "PO# 4510005036 PREMIER CENTRE SERVICES SDN BHD MALAYSIA NO. 1 – UP"
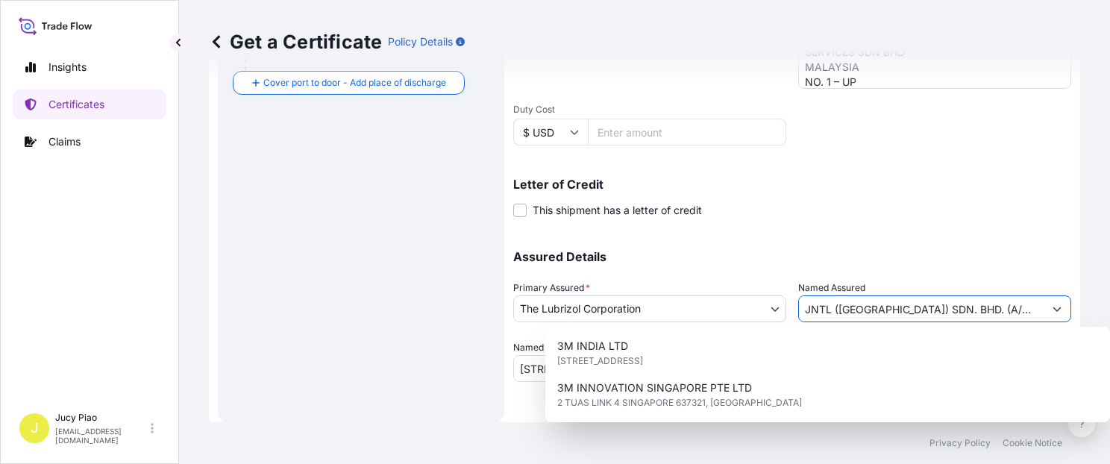
scroll to position [0, 112]
drag, startPoint x: 802, startPoint y: 309, endPoint x: 1103, endPoint y: 306, distance: 301.4
click at [1103, 306] on div "Get a Certificate Policy Details Route Details Cover door to port - Add loading…" at bounding box center [644, 211] width 931 height 422
type input "J"
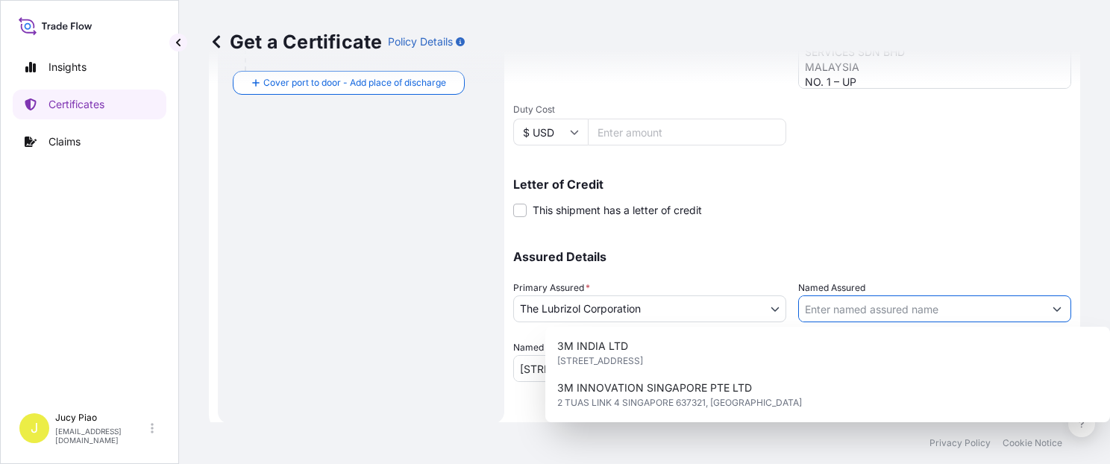
paste input "PREMIER CENTRE SERVICES SDN BHD"
type input "PREMIER CENTRE SERVICES SDN BHD"
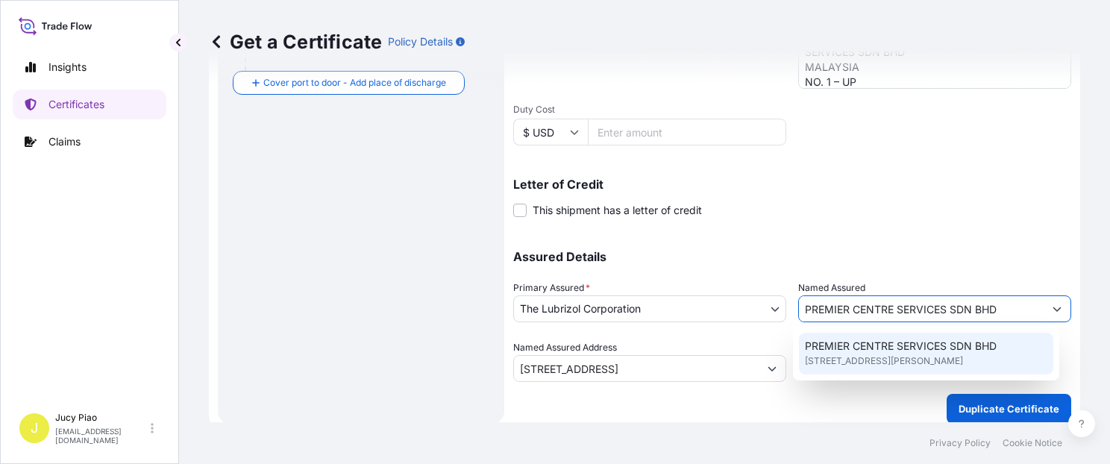
click at [900, 369] on span "[STREET_ADDRESS][PERSON_NAME]" at bounding box center [884, 361] width 158 height 15
type input "[STREET_ADDRESS][PERSON_NAME]"
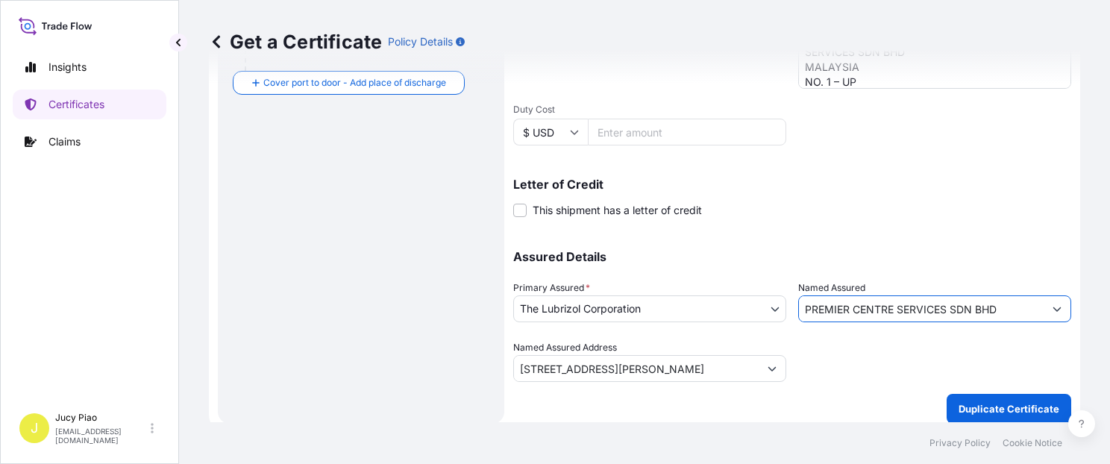
type input "PREMIER CENTRE SERVICES SDN BHD"
click at [932, 364] on div at bounding box center [934, 361] width 273 height 42
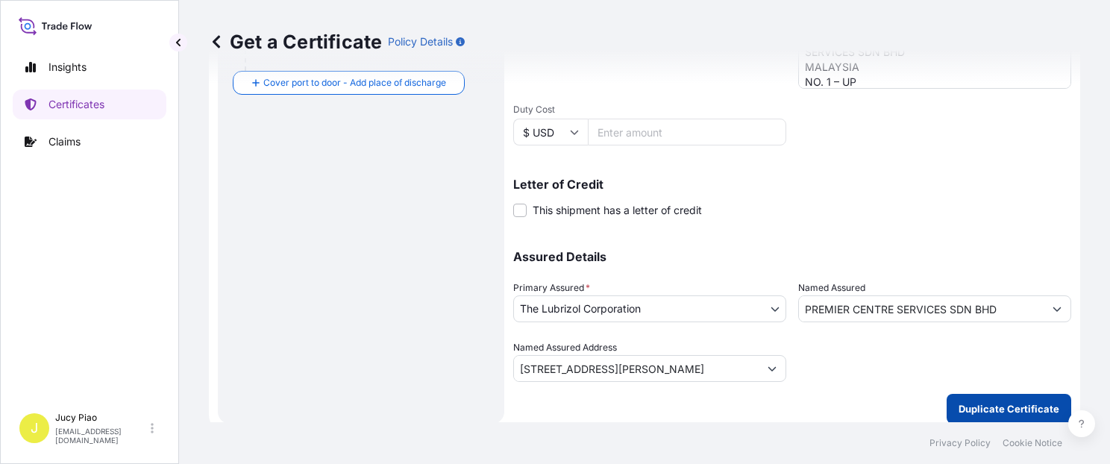
click at [987, 410] on p "Duplicate Certificate" at bounding box center [1009, 408] width 101 height 15
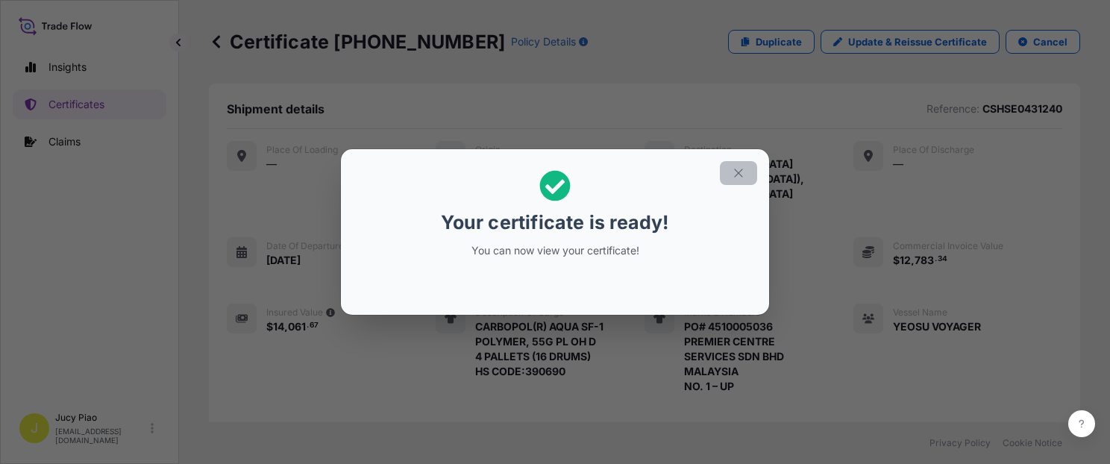
click at [740, 174] on icon "button" at bounding box center [738, 172] width 13 height 13
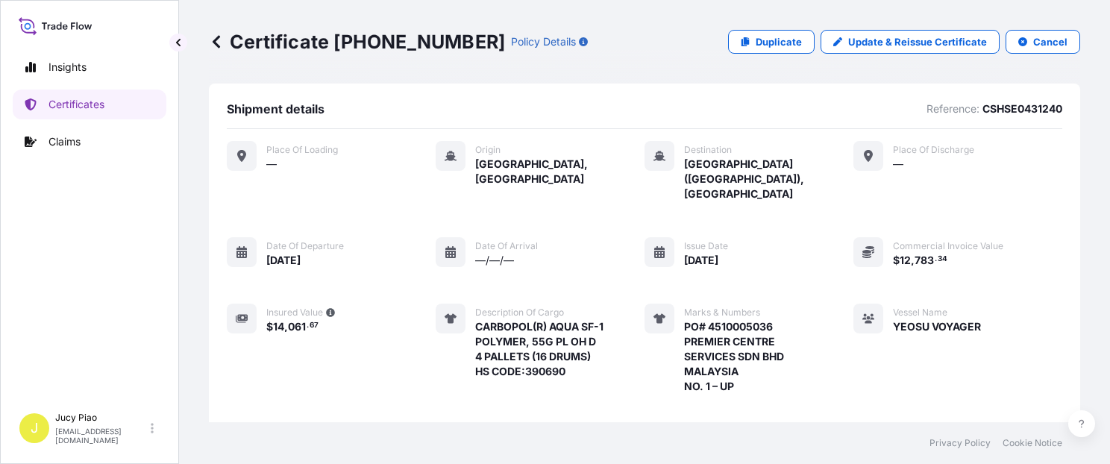
click at [804, 225] on div "Place of Loading — Origin [GEOGRAPHIC_DATA], [GEOGRAPHIC_DATA] Destination [GEO…" at bounding box center [644, 300] width 835 height 319
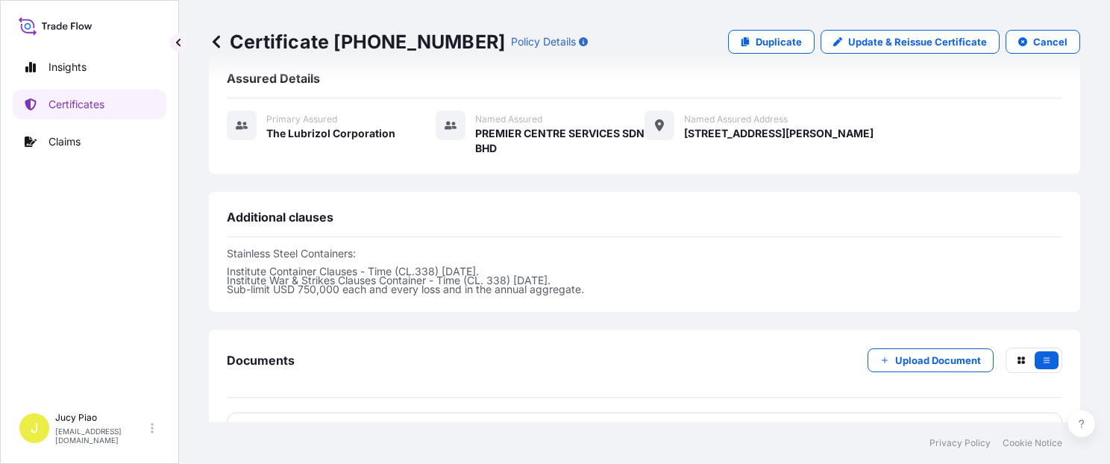
scroll to position [562, 0]
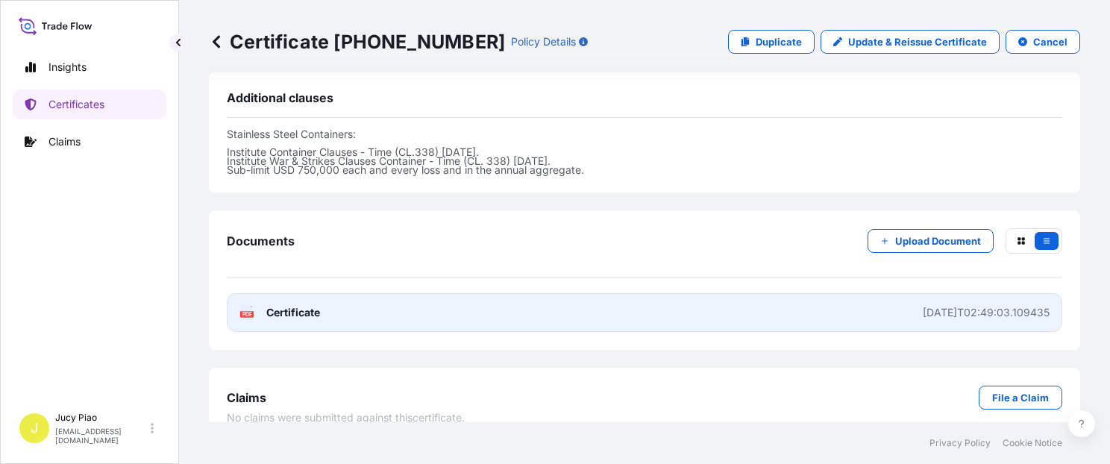
click at [783, 293] on link "PDF Certificate [DATE]T02:49:03.109435" at bounding box center [644, 312] width 835 height 39
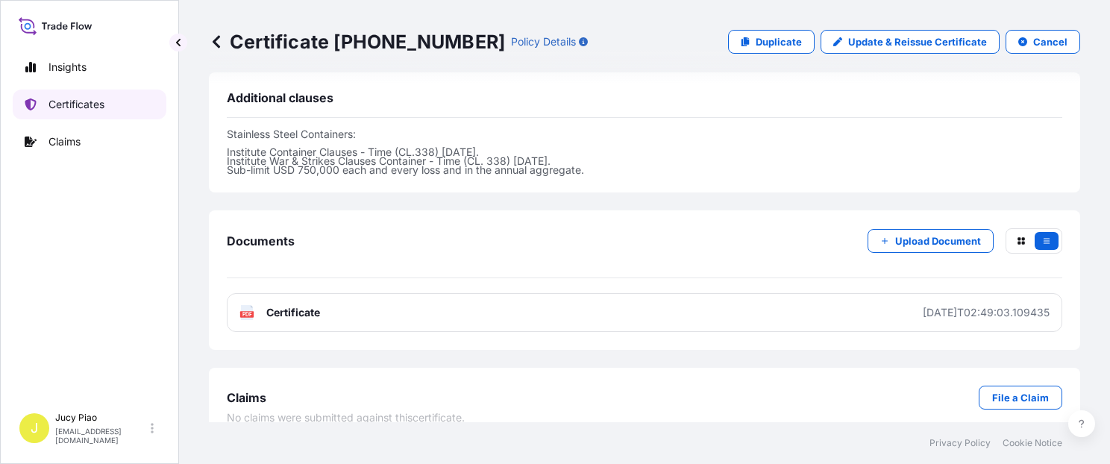
click at [78, 100] on p "Certificates" at bounding box center [76, 104] width 56 height 15
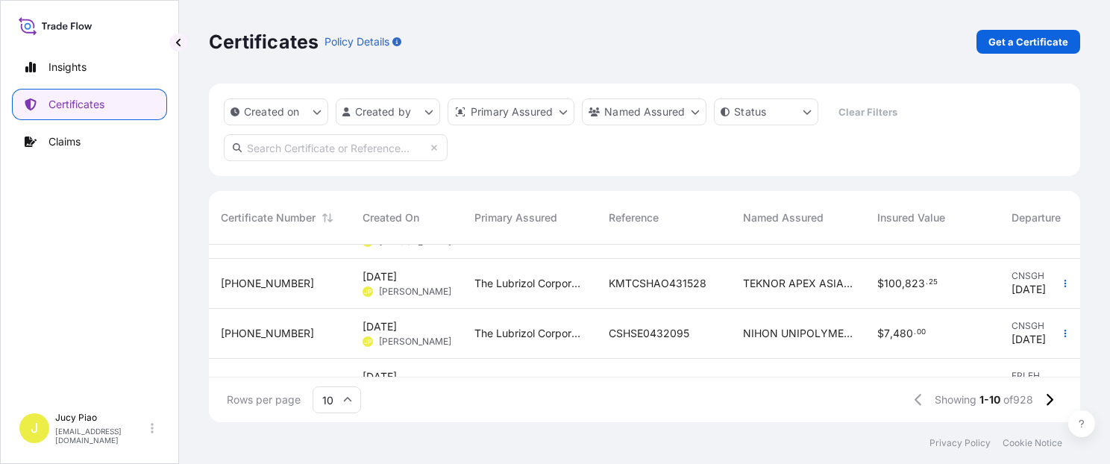
scroll to position [54, 0]
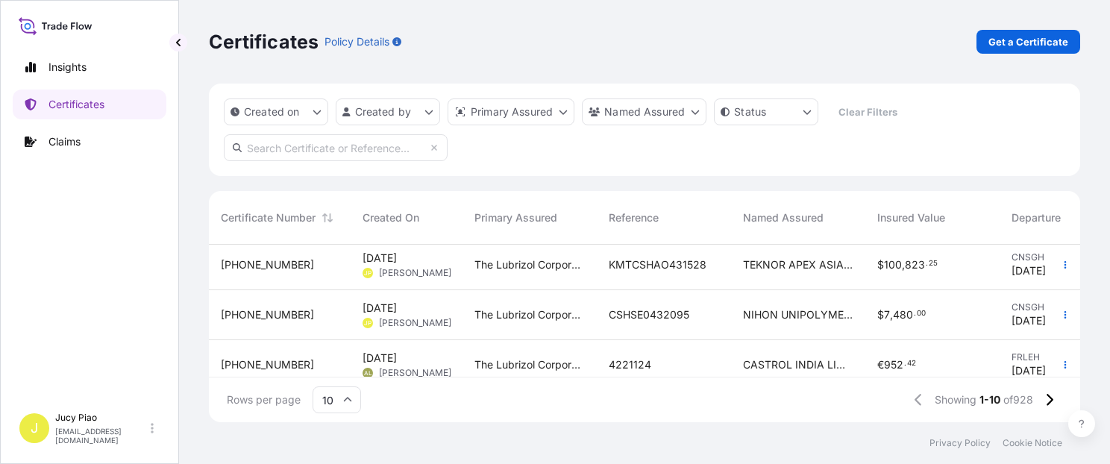
click at [755, 270] on span "TEKNOR APEX ASIA PACIFIC PTE. LTD." at bounding box center [798, 264] width 110 height 15
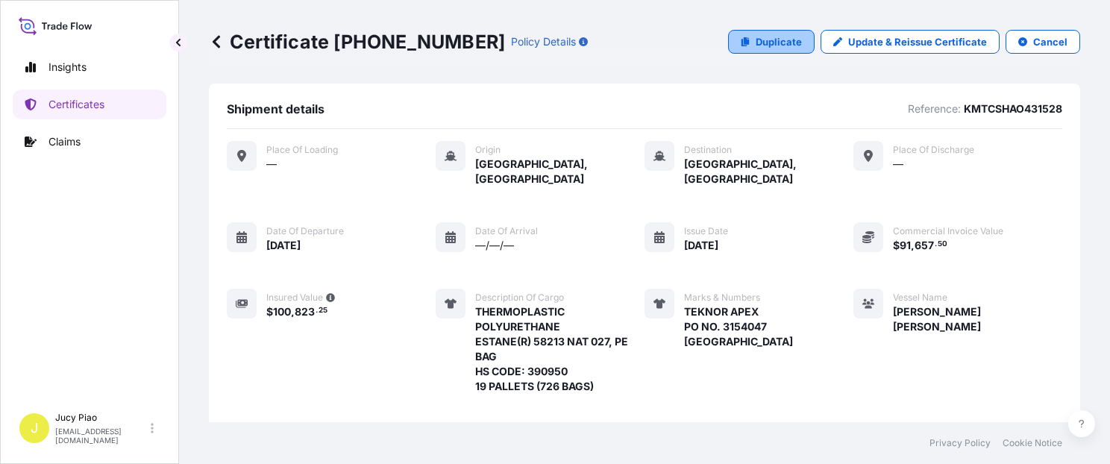
click at [771, 39] on p "Duplicate" at bounding box center [779, 41] width 46 height 15
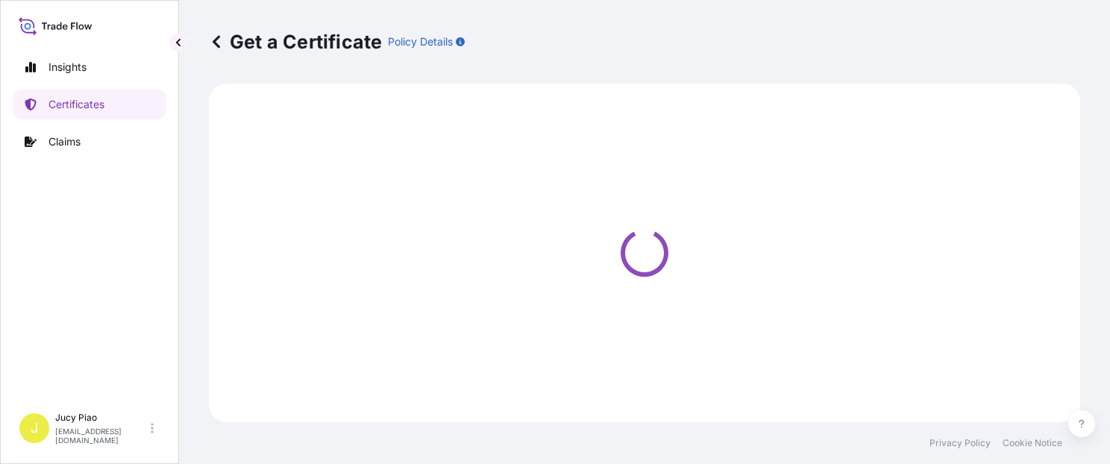
select select "Ocean Vessel"
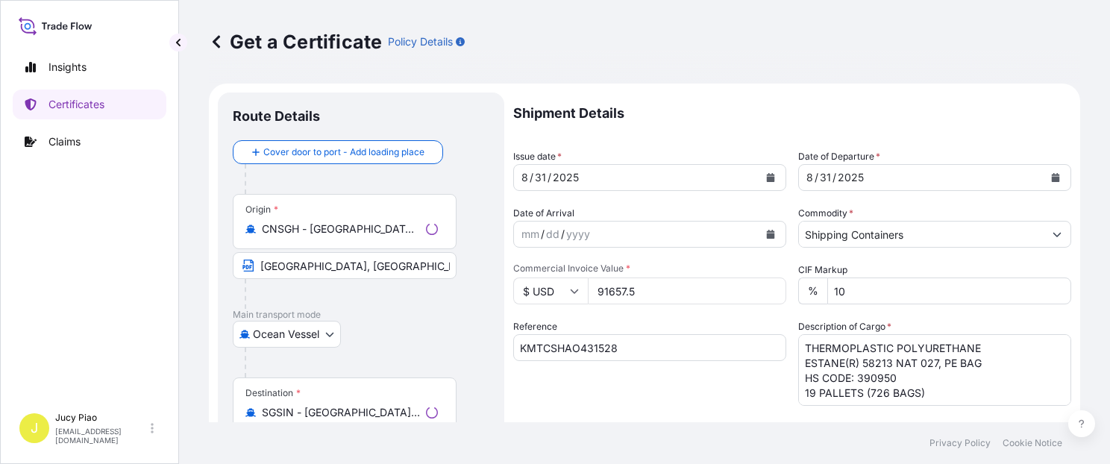
select select "31566"
click at [633, 347] on input "KMTCSHAO431528" at bounding box center [649, 347] width 273 height 27
drag, startPoint x: 413, startPoint y: 345, endPoint x: 445, endPoint y: 350, distance: 32.5
click at [372, 343] on form "Route Details Cover door to port - Add loading place Place of loading Road / [G…" at bounding box center [644, 469] width 871 height 771
paste input "55361"
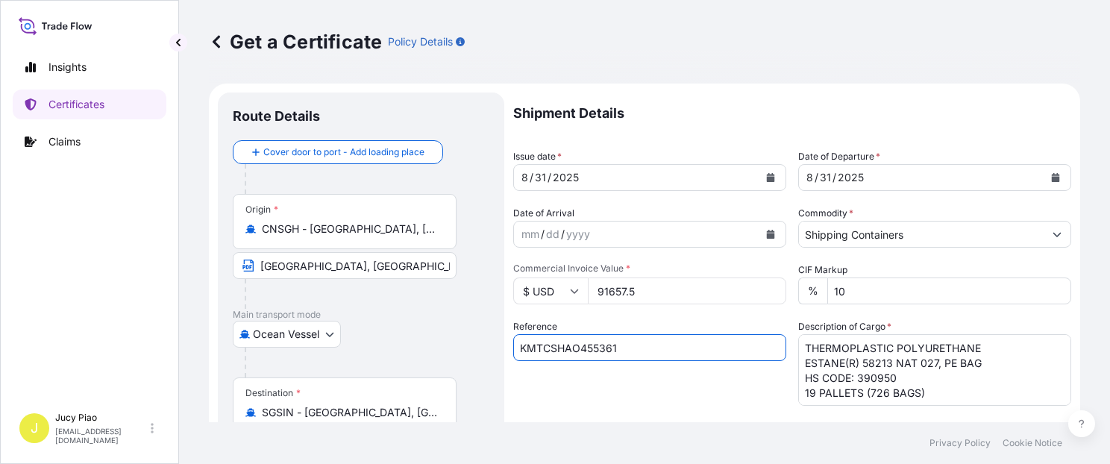
type input "KMTCSHAO455361"
click at [615, 377] on div "Reference KMTCSHAO455361" at bounding box center [649, 362] width 273 height 87
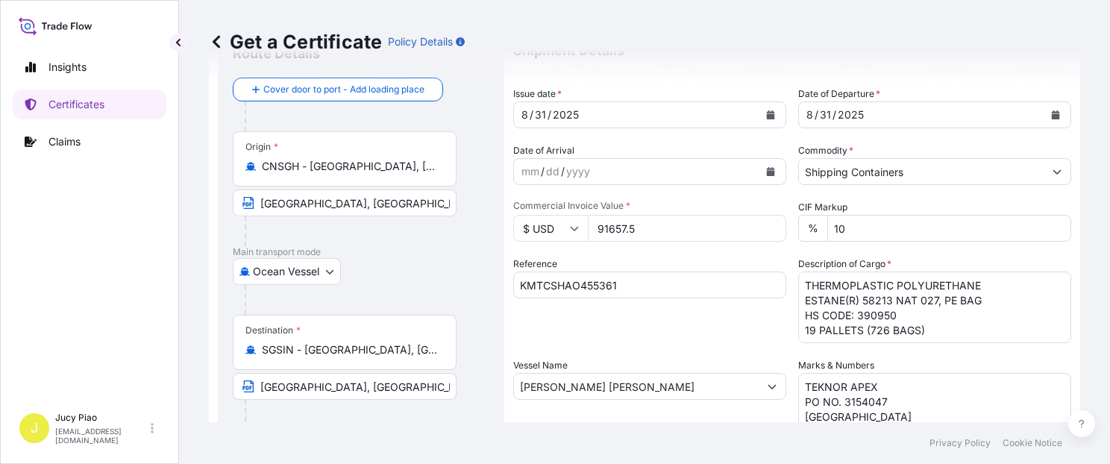
scroll to position [126, 0]
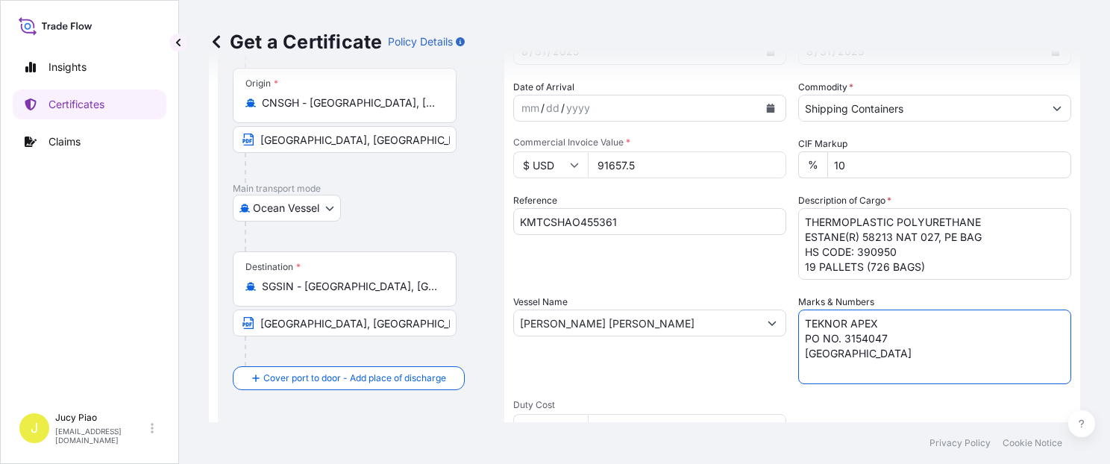
drag, startPoint x: 783, startPoint y: 330, endPoint x: 762, endPoint y: 301, distance: 35.2
click at [762, 301] on div "Shipment Details Issue date * [DATE] Date of Departure * [DATE] Date of Arrival…" at bounding box center [792, 321] width 558 height 711
paste textarea "PO# 4503918670"
type textarea "PO# 4503918670"
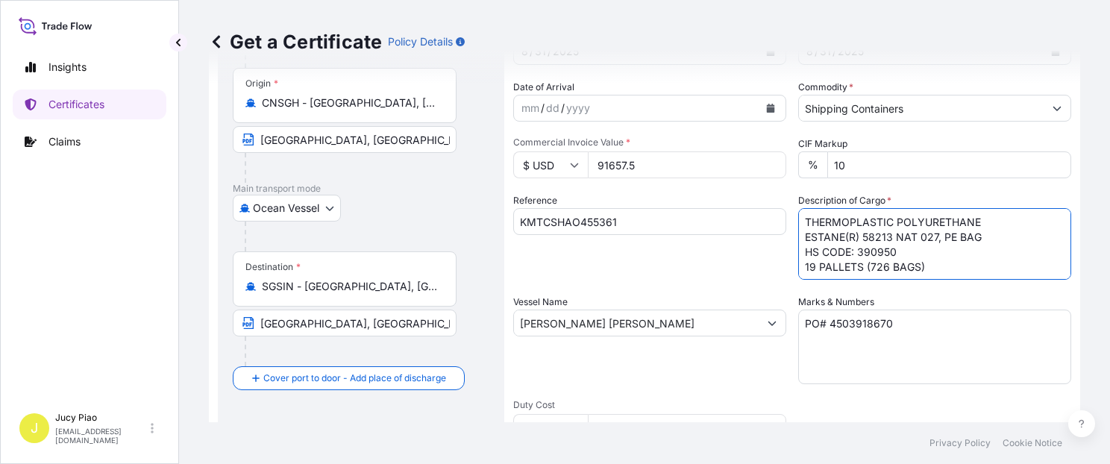
scroll to position [1, 0]
drag, startPoint x: 804, startPoint y: 226, endPoint x: 928, endPoint y: 291, distance: 139.8
click at [928, 291] on div "Shipment Details Issue date * [DATE] Date of Departure * [DATE] Date of Arrival…" at bounding box center [792, 321] width 558 height 711
paste textarea "LUBRIZOL(R) 8409, STD BLACK & YELLOW 12 PALLETS (47 DRUM"
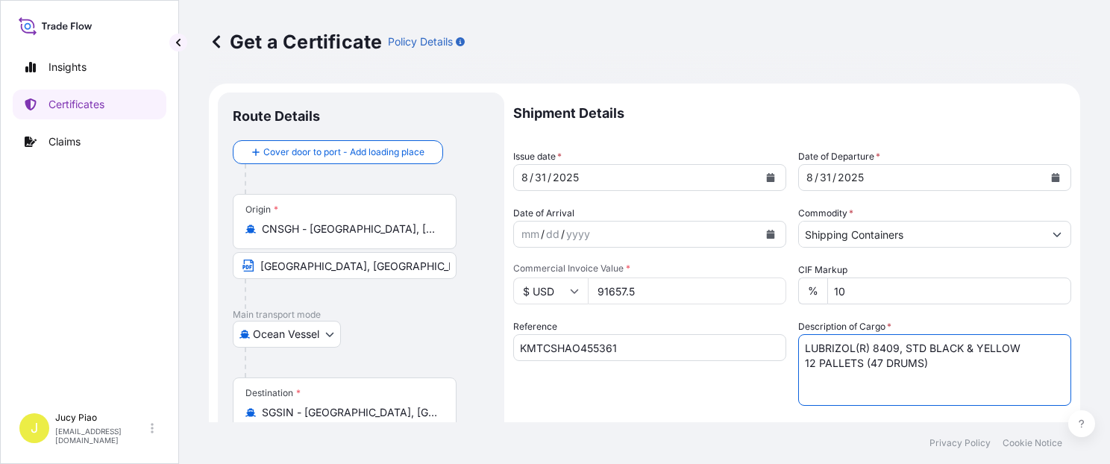
type textarea "LUBRIZOL(R) 8409, STD BLACK & YELLOW 12 PALLETS (47 DRUMS)"
click at [659, 296] on input "91657.5" at bounding box center [687, 290] width 198 height 27
drag, startPoint x: 660, startPoint y: 295, endPoint x: 498, endPoint y: 286, distance: 162.1
click at [498, 286] on form "Route Details Cover door to port - Add loading place Place of loading Road / [G…" at bounding box center [644, 469] width 871 height 771
type input "88201.59"
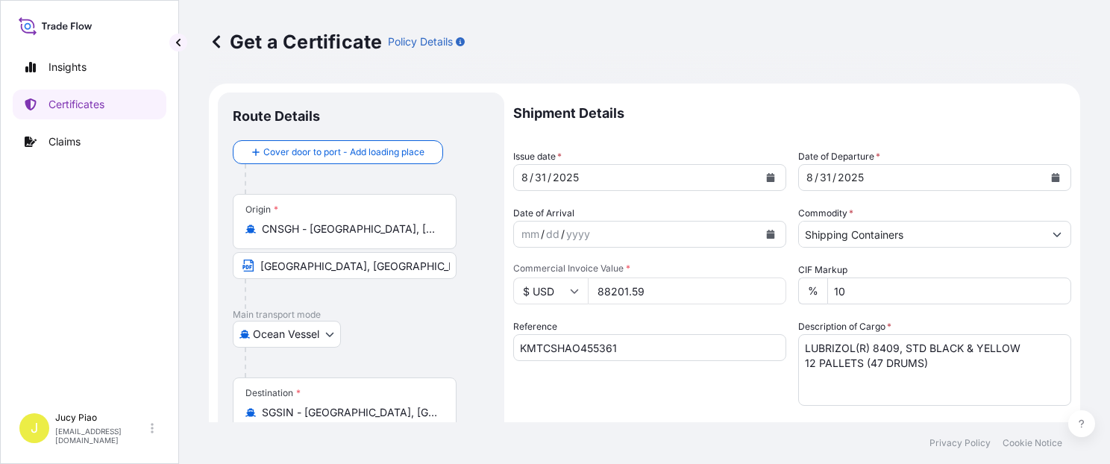
click at [697, 321] on div "Reference KMTCSHAO455361" at bounding box center [649, 362] width 273 height 87
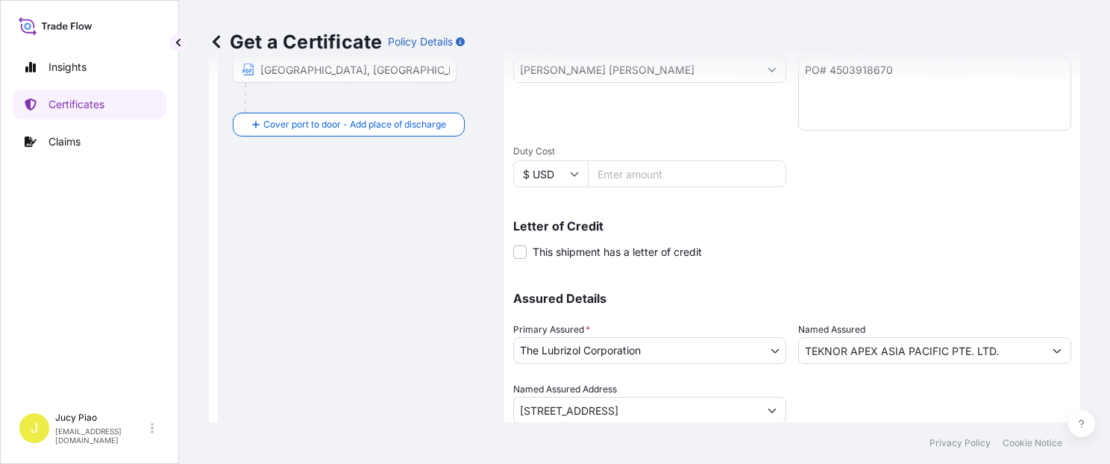
scroll to position [421, 0]
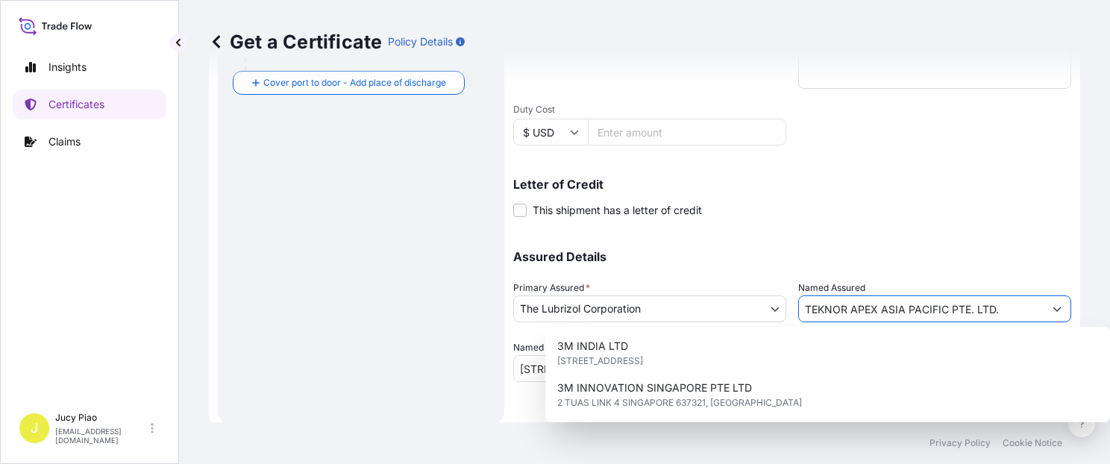
drag, startPoint x: 1003, startPoint y: 309, endPoint x: 680, endPoint y: 293, distance: 323.4
click at [685, 293] on div "Assured Details Primary Assured * The Lubrizol Corporation The Lubrizol Corpora…" at bounding box center [792, 307] width 558 height 149
paste input "LUBRIZOL [GEOGRAPHIC_DATA] (PTE) LTD"
type input "LUBRIZOL [GEOGRAPHIC_DATA] (PTE) LTD"
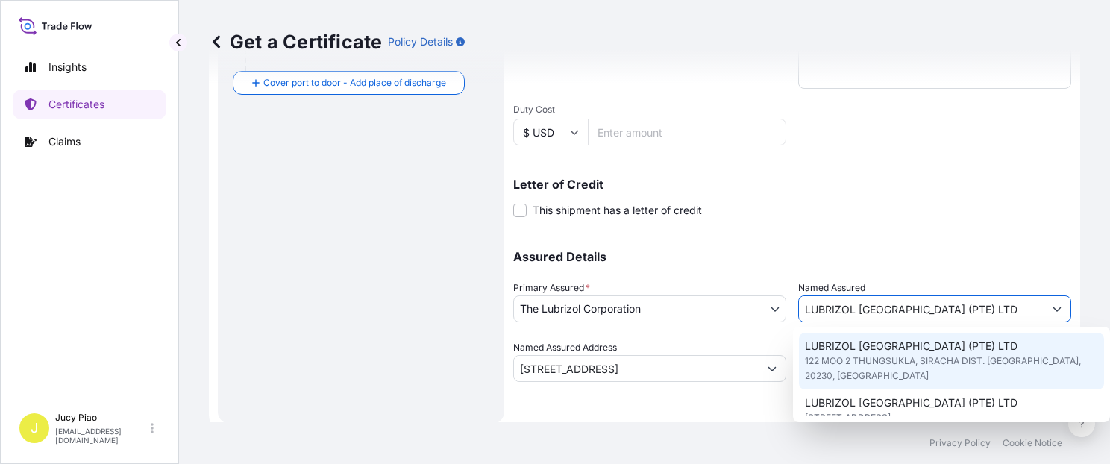
scroll to position [25, 0]
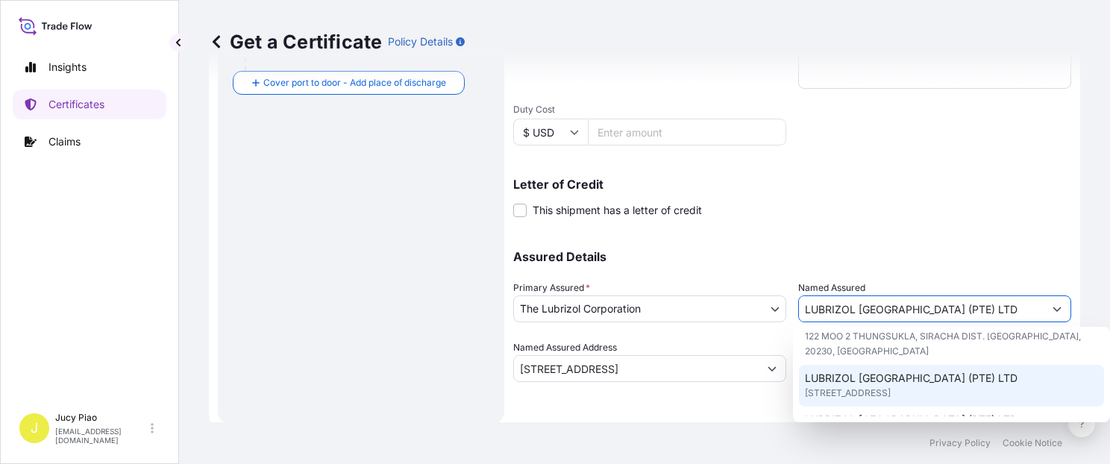
click at [891, 389] on span "[STREET_ADDRESS]" at bounding box center [848, 393] width 86 height 15
type input "[STREET_ADDRESS]"
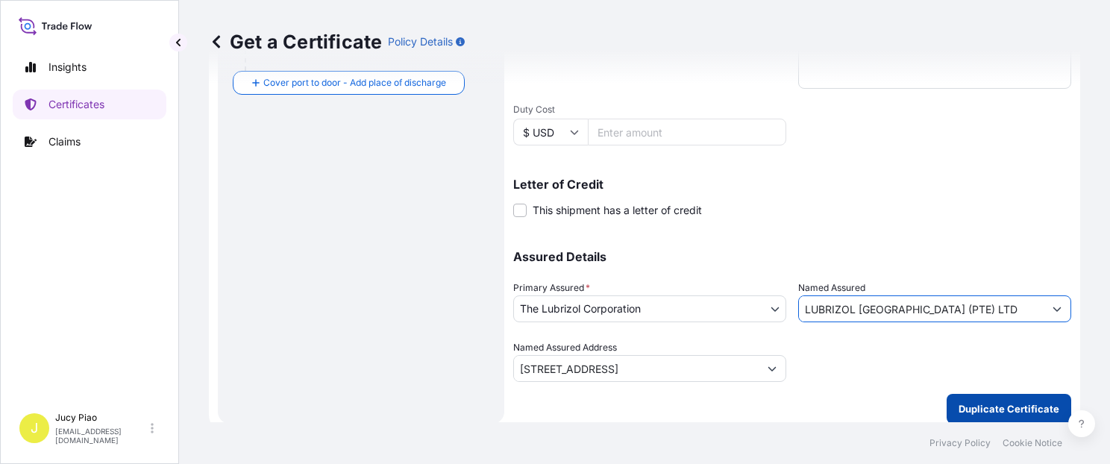
type input "LUBRIZOL [GEOGRAPHIC_DATA] (PTE) LTD"
click at [949, 395] on button "Duplicate Certificate" at bounding box center [1009, 409] width 125 height 30
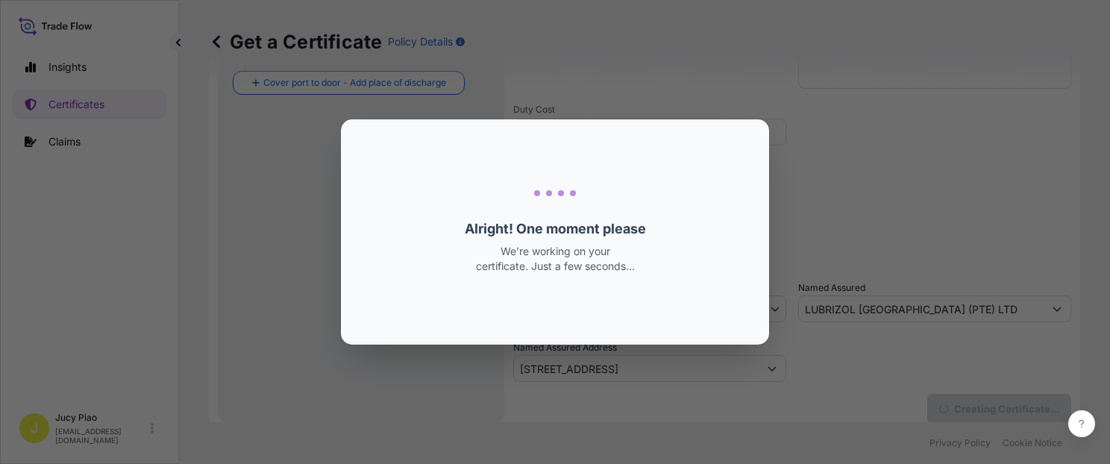
click at [970, 413] on div "Loading Loading... Alright! One moment please We’re working on your certificate…" at bounding box center [555, 232] width 1110 height 464
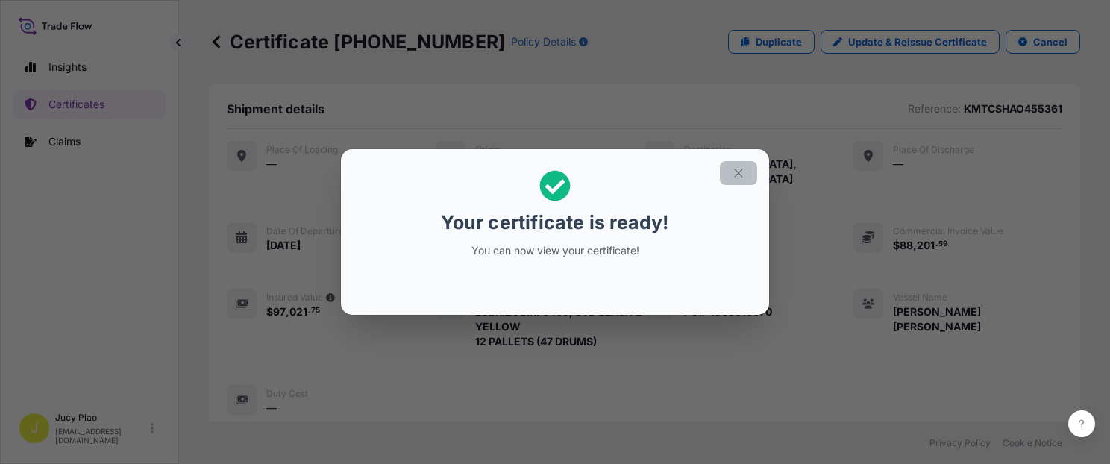
click at [736, 174] on icon "button" at bounding box center [738, 172] width 13 height 13
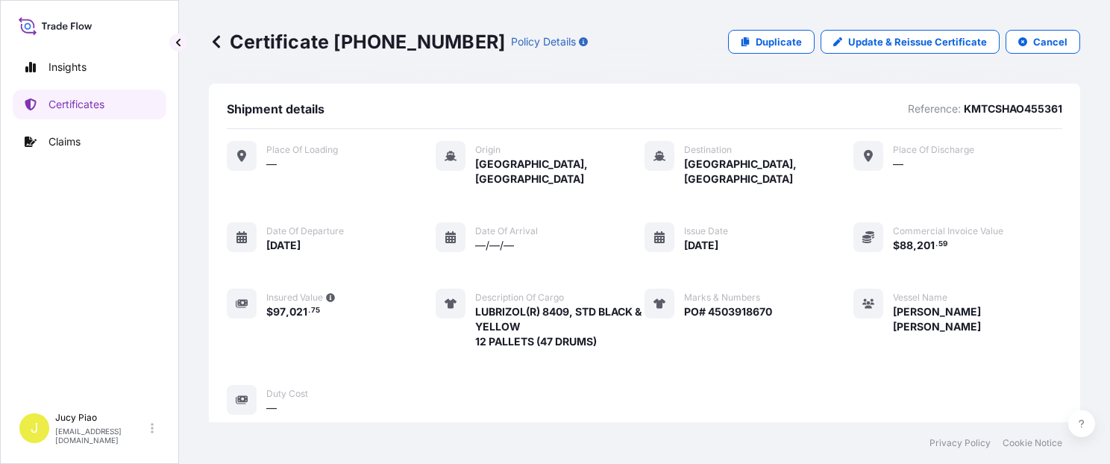
click at [806, 284] on div "Place of Loading — Origin [GEOGRAPHIC_DATA], [GEOGRAPHIC_DATA] Destination [GEO…" at bounding box center [644, 278] width 835 height 275
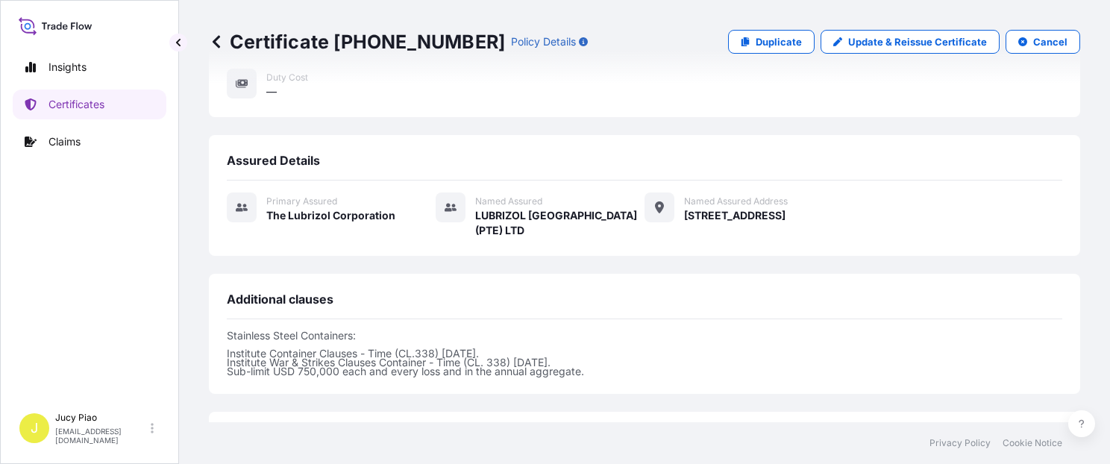
scroll to position [443, 0]
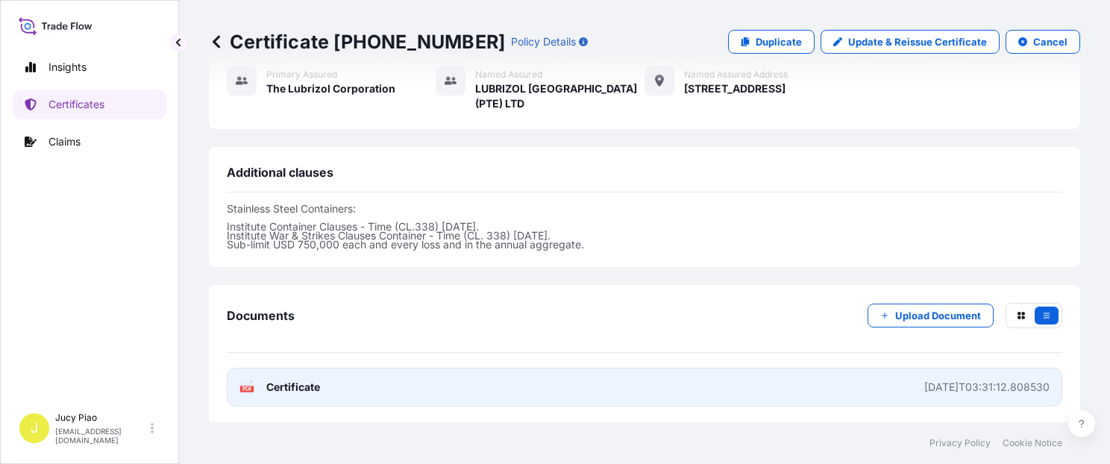
click at [771, 368] on link "PDF Certificate [DATE]T03:31:12.808530" at bounding box center [644, 387] width 835 height 39
